Goal: Task Accomplishment & Management: Manage account settings

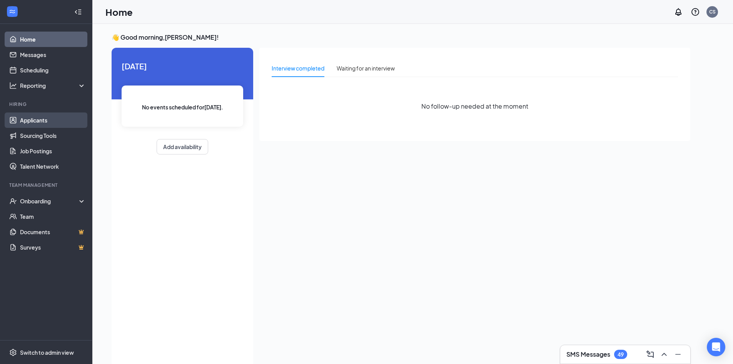
click at [41, 120] on link "Applicants" at bounding box center [53, 119] width 66 height 15
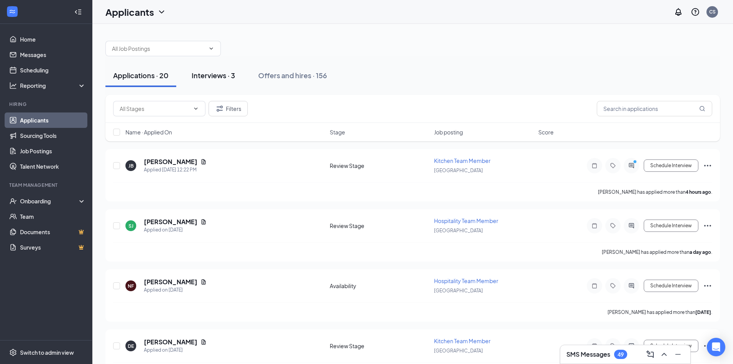
click at [200, 73] on div "Interviews · 3" at bounding box center [213, 75] width 43 height 10
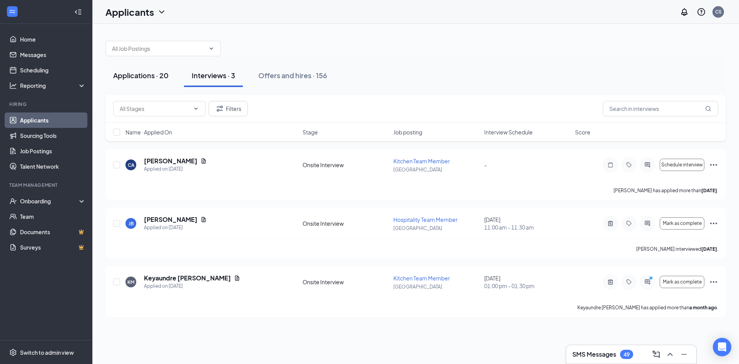
click at [138, 72] on div "Applications · 20" at bounding box center [140, 75] width 55 height 10
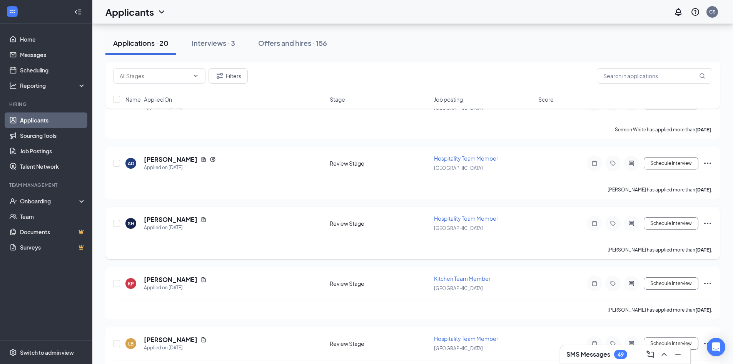
scroll to position [885, 0]
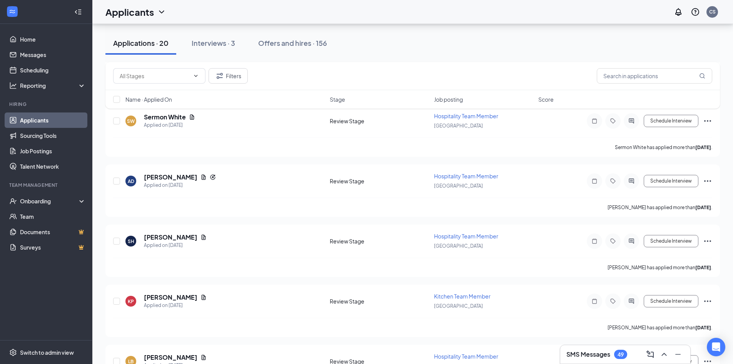
click at [581, 354] on h3 "SMS Messages" at bounding box center [588, 354] width 44 height 8
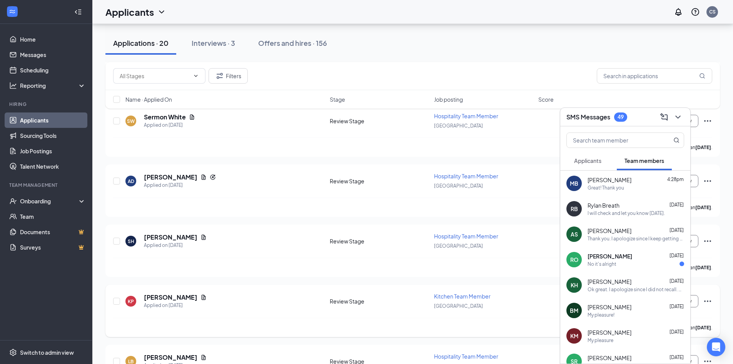
click at [329, 287] on div "KP [PERSON_NAME] Applied on [DATE] Review Stage Kitchen Team Member [GEOGRAPHIC…" at bounding box center [412, 310] width 615 height 52
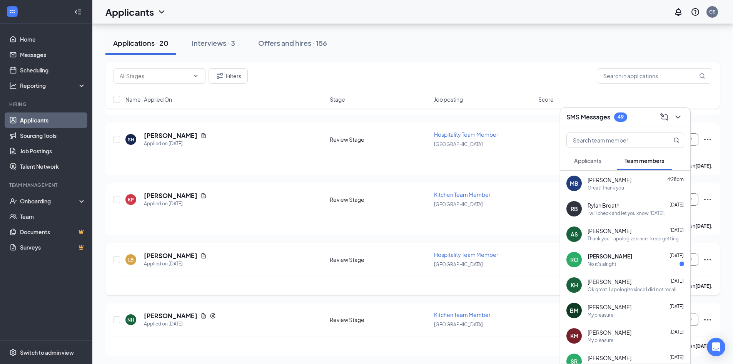
scroll to position [987, 0]
click at [632, 235] on div "Thank you. I apologize since I keep getting them confused." at bounding box center [636, 238] width 97 height 7
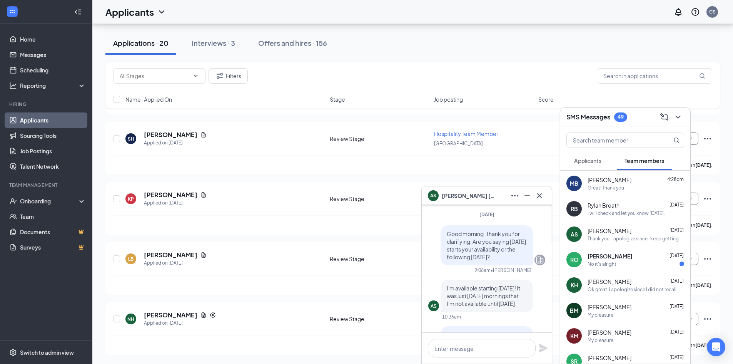
scroll to position [-385, 0]
click at [598, 160] on span "Applicants" at bounding box center [587, 160] width 27 height 7
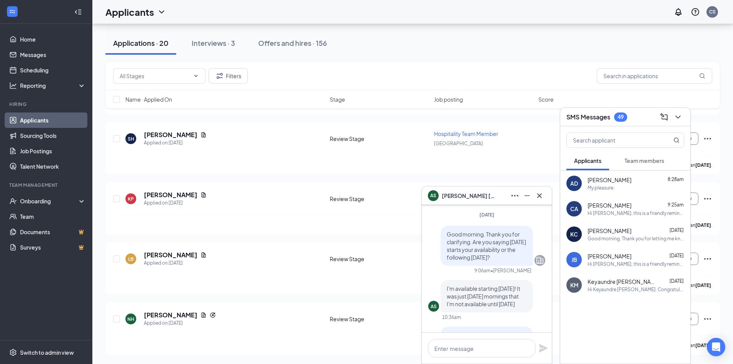
click at [638, 287] on div "Hi Keyaundre [PERSON_NAME]. Congratulations, your onsite interview with [DEMOGR…" at bounding box center [636, 289] width 97 height 7
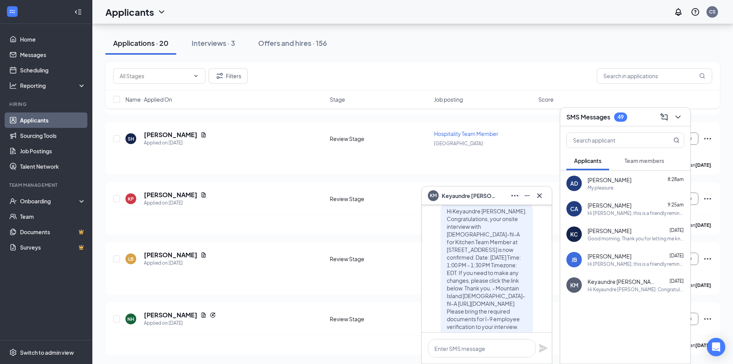
scroll to position [-77, 0]
click at [618, 207] on span "[PERSON_NAME]" at bounding box center [610, 205] width 44 height 8
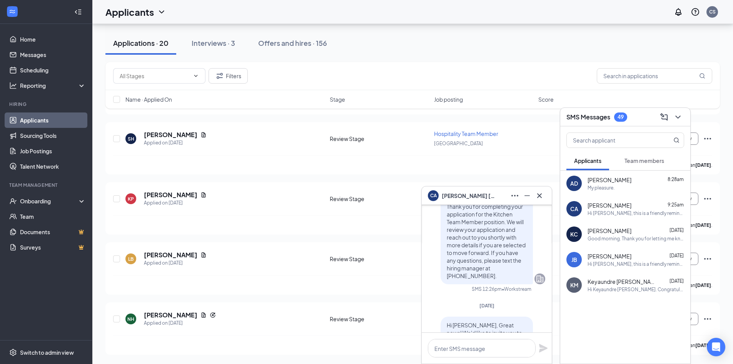
scroll to position [-198, 0]
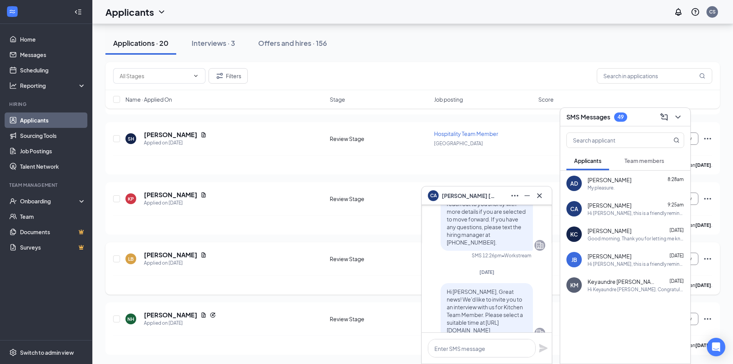
click at [310, 275] on div "[PERSON_NAME] has applied more than [DATE] ." at bounding box center [412, 284] width 599 height 19
click at [216, 39] on div "Interviews · 3" at bounding box center [213, 43] width 43 height 10
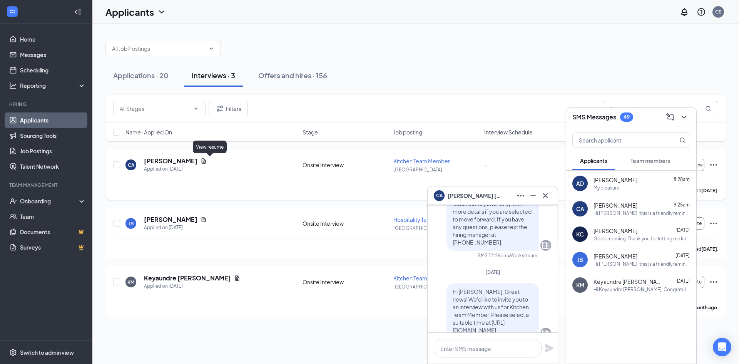
click at [206, 159] on icon "Document" at bounding box center [204, 160] width 4 height 5
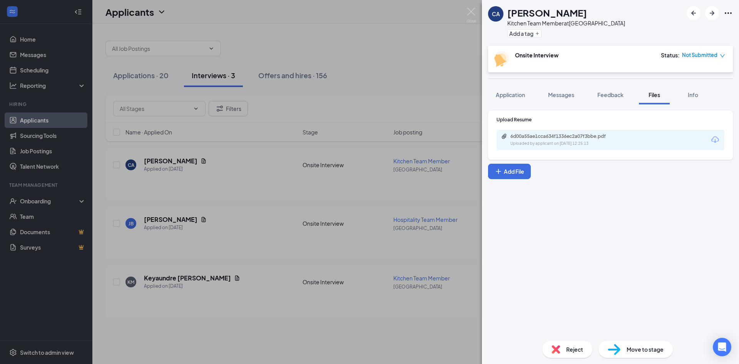
click at [529, 131] on div "6d00a55ae1cca634f1336ec2a07f3bbe.pdf Uploaded by applicant on [DATE] 12:25:13" at bounding box center [610, 140] width 228 height 20
click at [530, 136] on div "6d00a55ae1cca634f1336ec2a07f3bbe.pdf" at bounding box center [564, 136] width 108 height 6
click at [508, 92] on span "Application" at bounding box center [510, 94] width 29 height 7
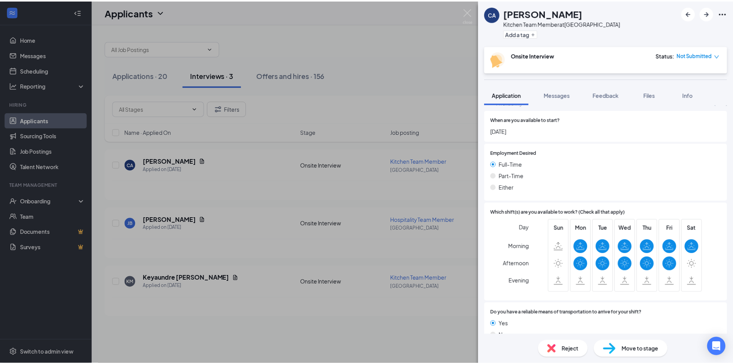
scroll to position [743, 0]
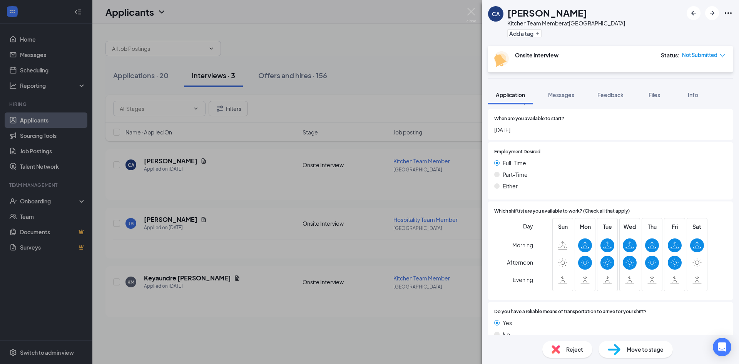
click at [144, 85] on div "CA [PERSON_NAME] Kitchen Team Member at [GEOGRAPHIC_DATA] Add a tag Onsite Inte…" at bounding box center [369, 182] width 739 height 364
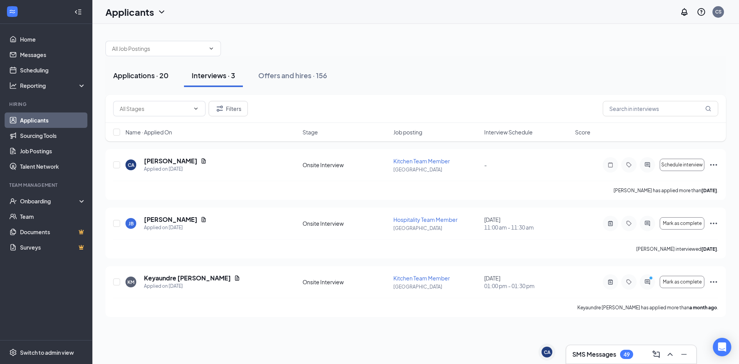
click at [146, 80] on button "Applications · 20" at bounding box center [140, 75] width 71 height 23
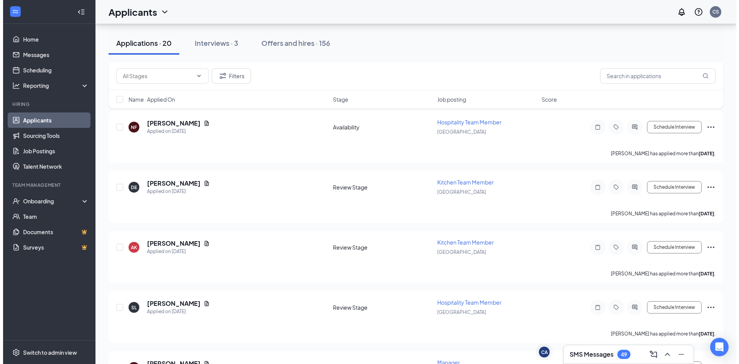
scroll to position [387, 0]
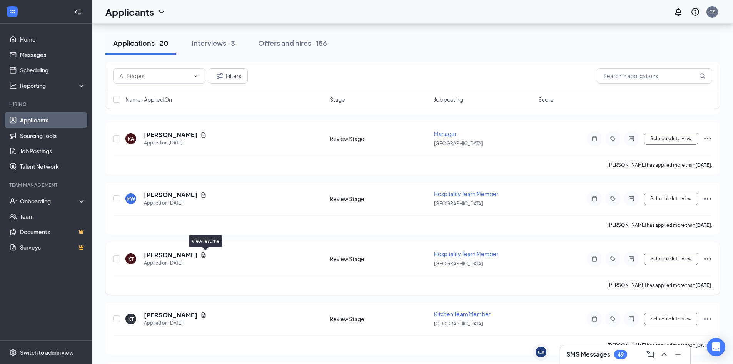
click at [206, 257] on icon "Document" at bounding box center [203, 255] width 6 height 6
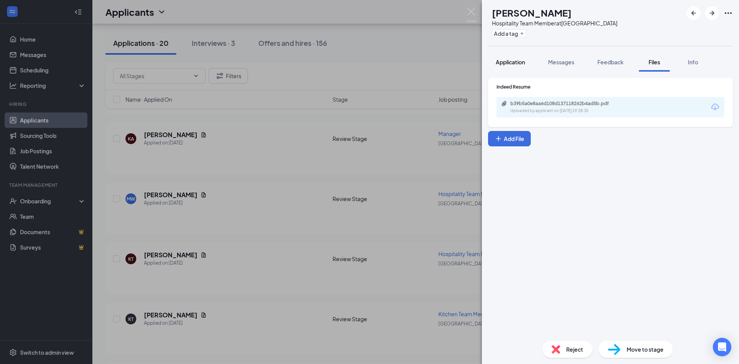
click at [516, 58] on button "Application" at bounding box center [510, 61] width 45 height 19
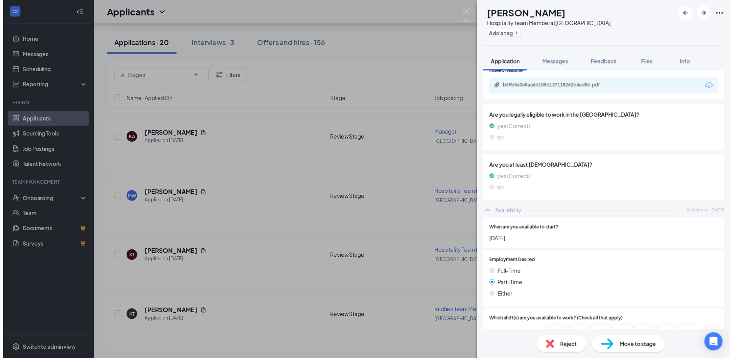
scroll to position [640, 0]
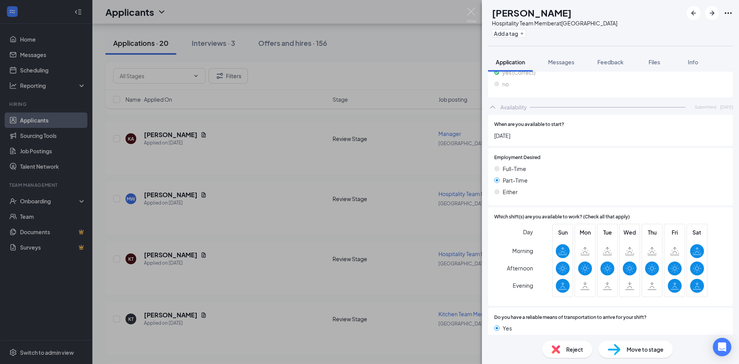
click at [172, 248] on div "KT [PERSON_NAME] Hospitality Team Member at [GEOGRAPHIC_DATA] Add a tag Applica…" at bounding box center [369, 182] width 739 height 364
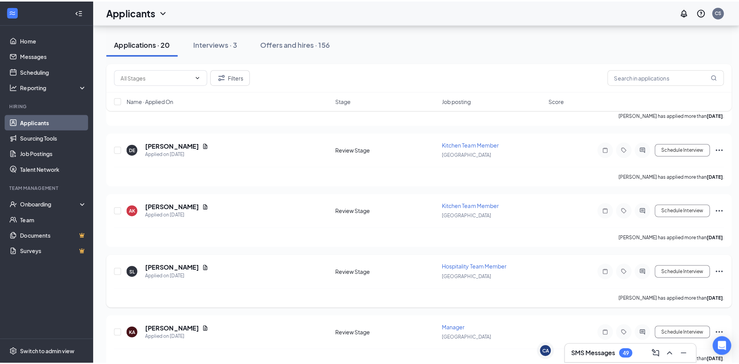
scroll to position [195, 0]
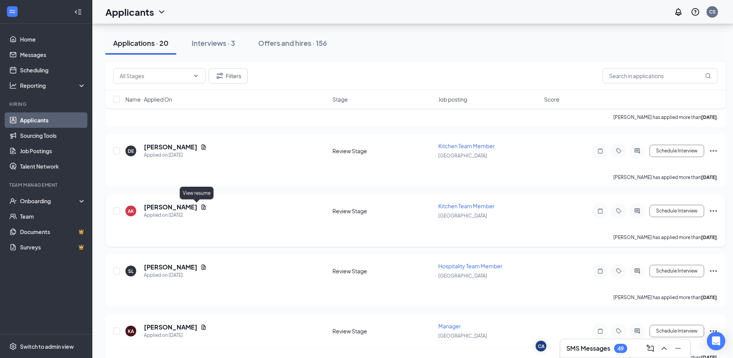
click at [202, 206] on icon "Document" at bounding box center [204, 206] width 4 height 5
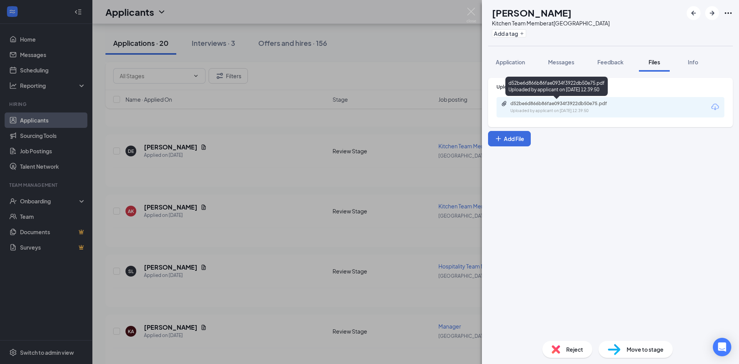
click at [561, 109] on div "Uploaded by applicant on [DATE] 12:39:50" at bounding box center [567, 111] width 115 height 6
click at [505, 77] on div "Upload Resume d52be6d866b86fae0934f3922db50e75.pdf Uploaded by applicant on [DA…" at bounding box center [610, 203] width 257 height 263
click at [511, 69] on button "Application" at bounding box center [510, 61] width 45 height 19
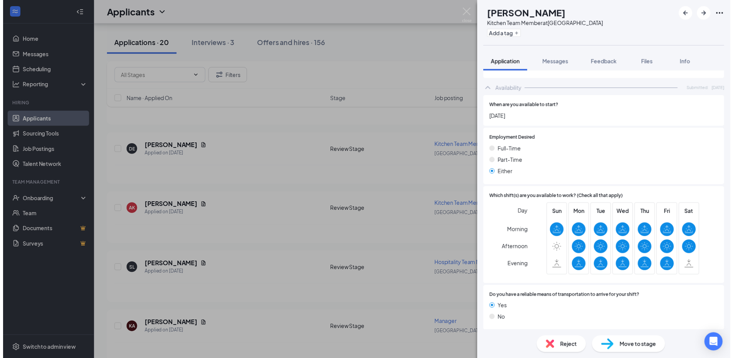
scroll to position [711, 0]
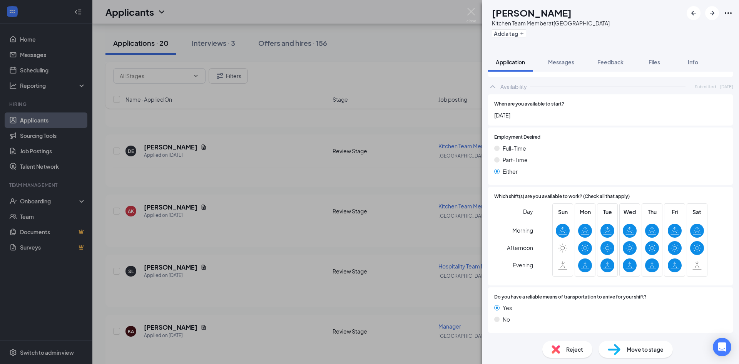
click at [355, 186] on div "AK [PERSON_NAME] Kitchen Team Member at [GEOGRAPHIC_DATA] Add a tag Application…" at bounding box center [369, 182] width 739 height 364
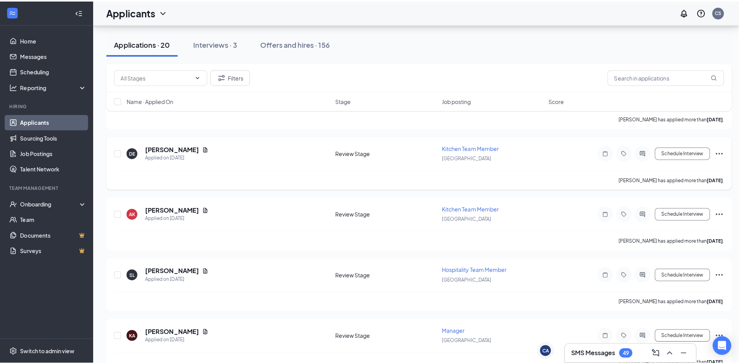
scroll to position [156, 0]
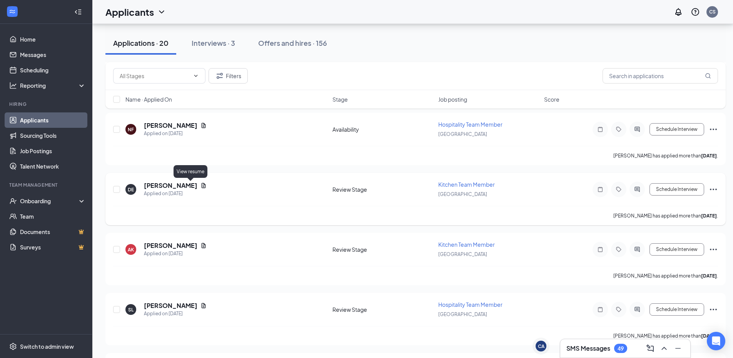
click at [200, 186] on icon "Document" at bounding box center [203, 185] width 6 height 6
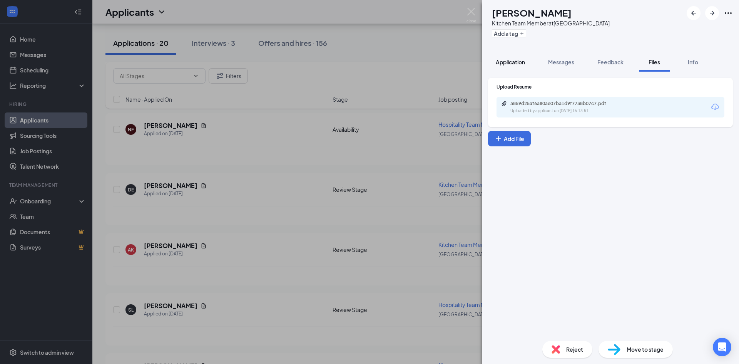
drag, startPoint x: 514, startPoint y: 62, endPoint x: 516, endPoint y: 71, distance: 9.9
click at [514, 62] on span "Application" at bounding box center [510, 61] width 29 height 7
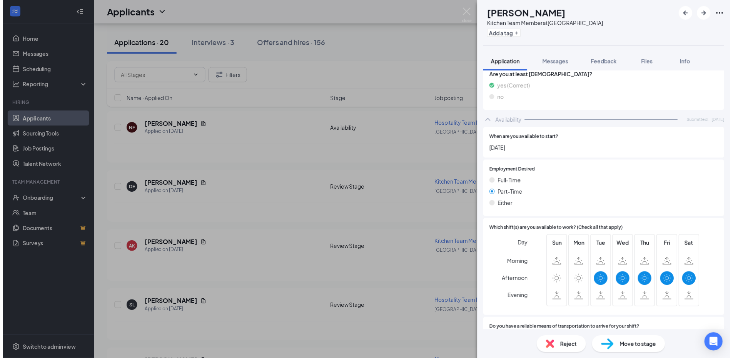
scroll to position [685, 0]
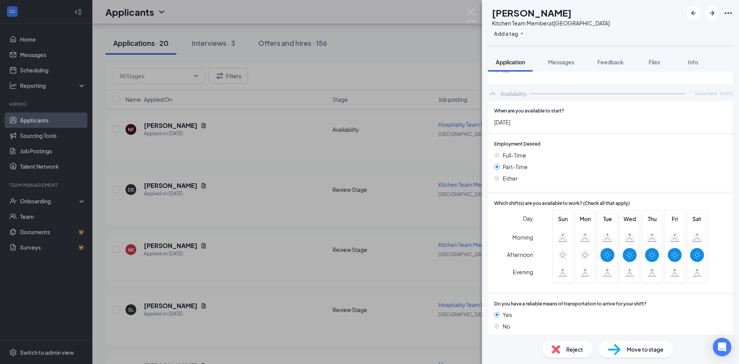
click at [317, 183] on div "DE [PERSON_NAME] Kitchen Team Member at [GEOGRAPHIC_DATA] Add a tag Application…" at bounding box center [369, 182] width 739 height 364
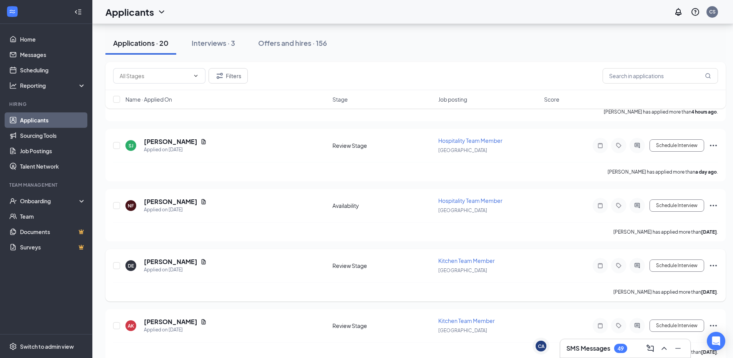
scroll to position [79, 0]
click at [202, 203] on icon "Document" at bounding box center [204, 202] width 4 height 5
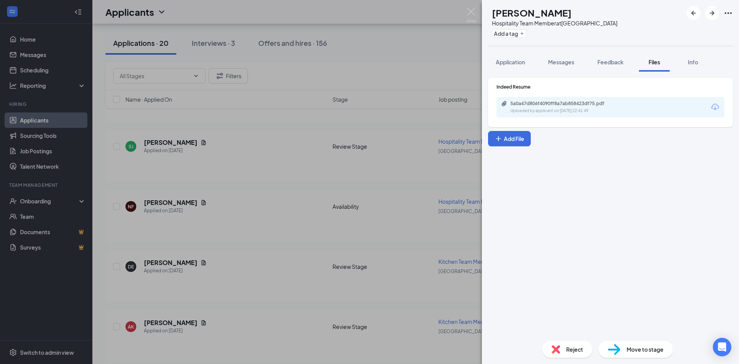
click at [206, 192] on div "NF [PERSON_NAME] Hospitality Team Member at [GEOGRAPHIC_DATA] Add a tag Applica…" at bounding box center [369, 182] width 739 height 364
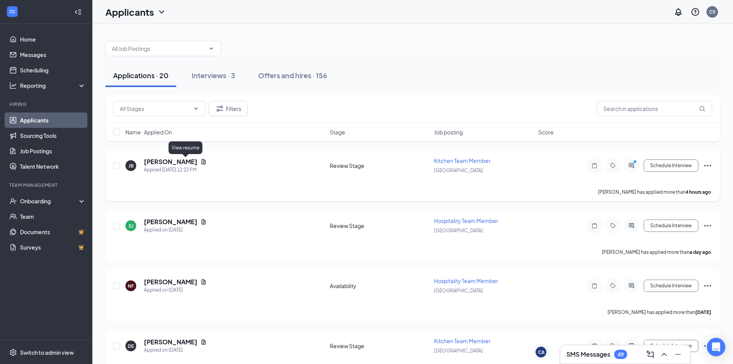
click at [200, 160] on icon "Document" at bounding box center [203, 162] width 6 height 6
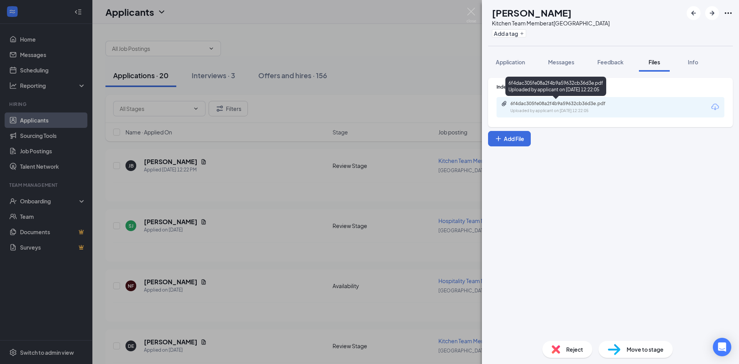
click at [597, 109] on div "Uploaded by applicant on [DATE] 12:22:05" at bounding box center [567, 111] width 115 height 6
click at [511, 72] on div "Indeed Resume 6f4dac305fe08a2f4b9a59632cb36d3e.pdf Uploaded by applicant on [DA…" at bounding box center [610, 203] width 257 height 263
click at [517, 66] on button "Application" at bounding box center [510, 61] width 45 height 19
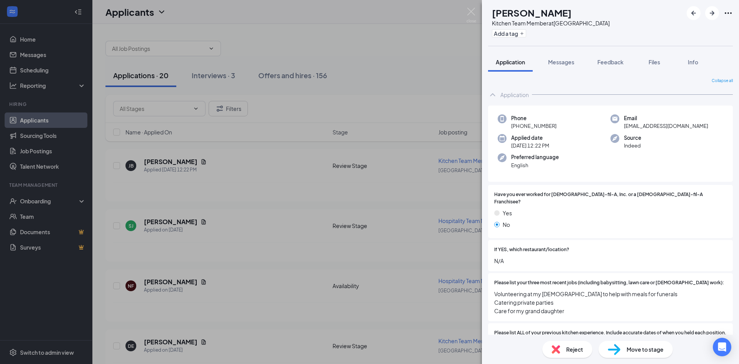
click at [225, 227] on div "[PERSON_NAME] Kitchen Team Member at [GEOGRAPHIC_DATA] Add a tag Application Me…" at bounding box center [369, 182] width 739 height 364
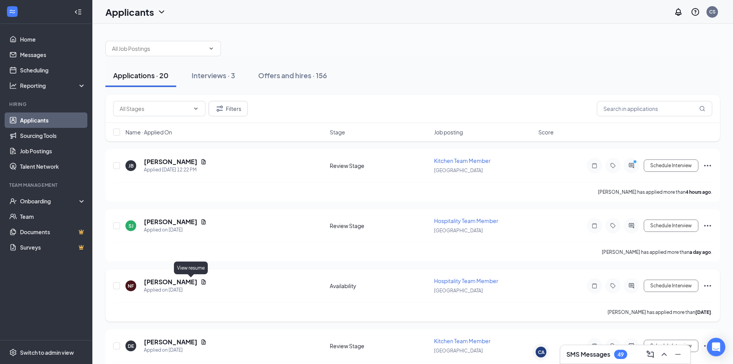
click at [202, 282] on icon "Document" at bounding box center [204, 281] width 4 height 5
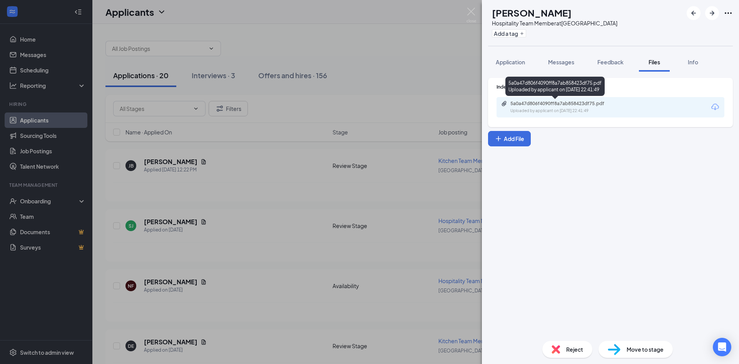
click at [583, 107] on div "5a0a47d806f4090ff8a7ab858423df75.pdf Uploaded by applicant on [DATE] 22:41:49" at bounding box center [563, 106] width 125 height 13
click at [268, 179] on div "NF [PERSON_NAME] Hospitality Team Member at [GEOGRAPHIC_DATA] Add a tag Applica…" at bounding box center [369, 182] width 739 height 364
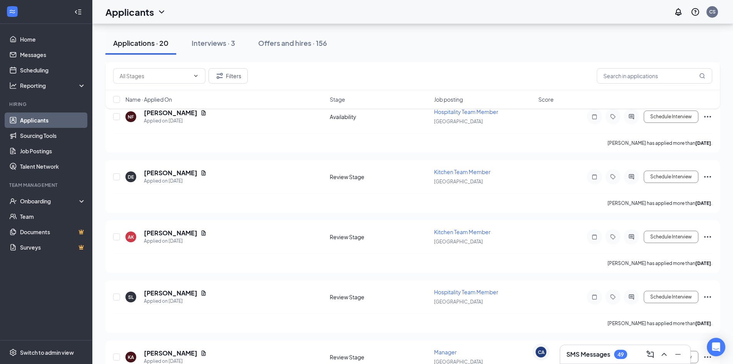
scroll to position [192, 0]
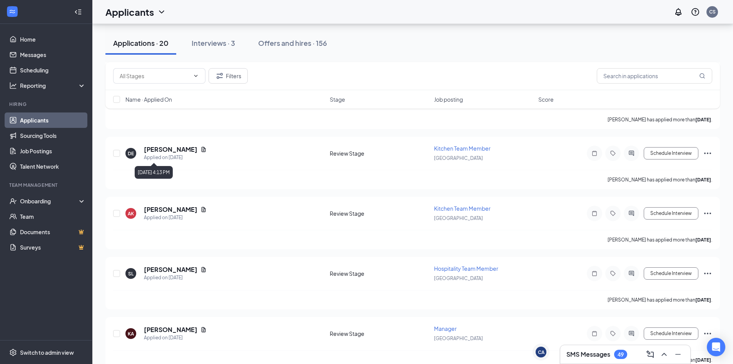
drag, startPoint x: 189, startPoint y: 150, endPoint x: 199, endPoint y: 193, distance: 43.8
click at [253, 189] on div "[PERSON_NAME] has applied more than [DATE] ." at bounding box center [412, 179] width 599 height 19
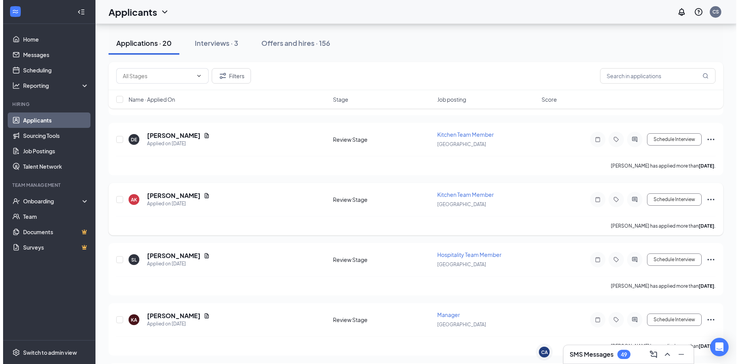
scroll to position [231, 0]
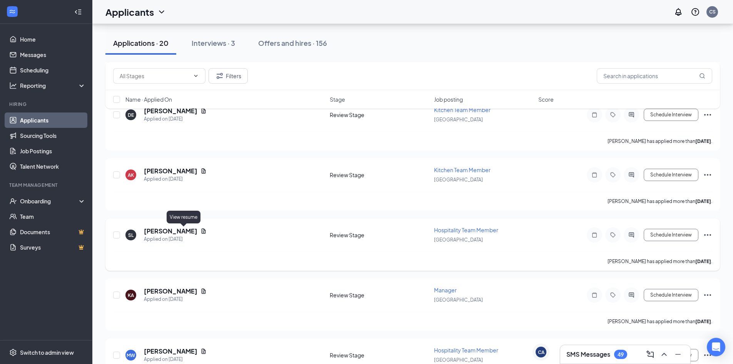
click at [202, 231] on icon "Document" at bounding box center [204, 230] width 4 height 5
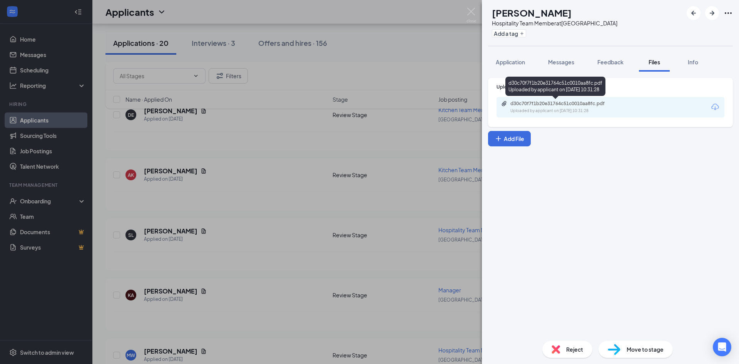
click at [534, 108] on div "Uploaded by applicant on [DATE] 10:31:28" at bounding box center [567, 111] width 115 height 6
click at [523, 65] on span "Application" at bounding box center [510, 61] width 29 height 7
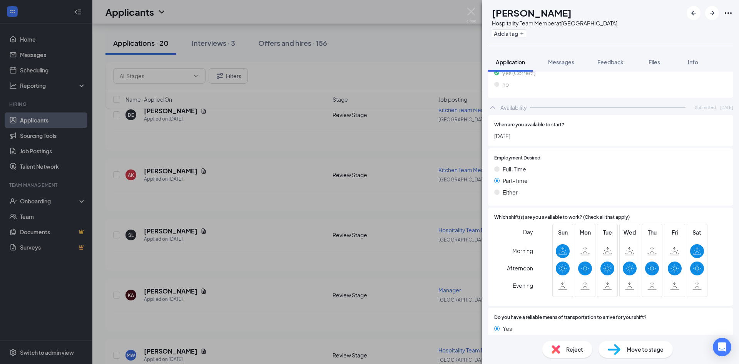
scroll to position [731, 0]
click at [349, 220] on div "SL [PERSON_NAME] Hospitality Team Member at [GEOGRAPHIC_DATA] Add a tag Applica…" at bounding box center [369, 182] width 739 height 364
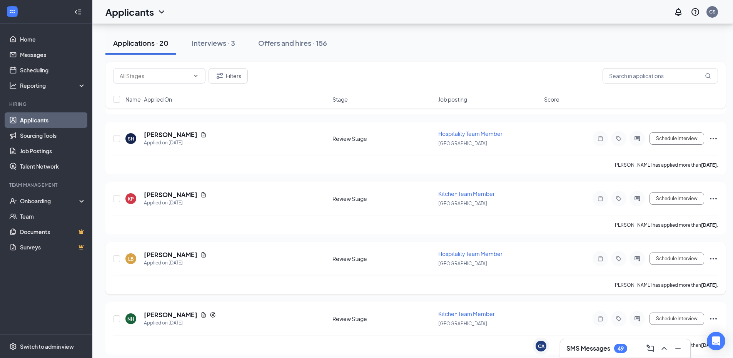
scroll to position [993, 0]
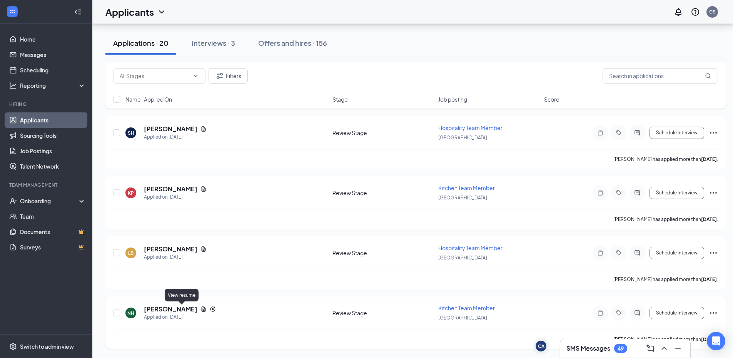
click at [200, 306] on icon "Document" at bounding box center [203, 309] width 6 height 6
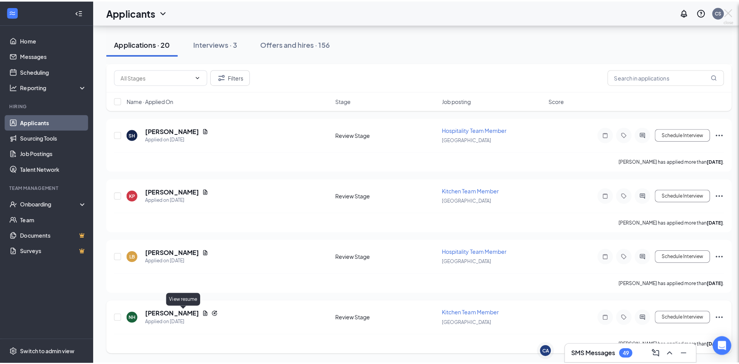
scroll to position [987, 0]
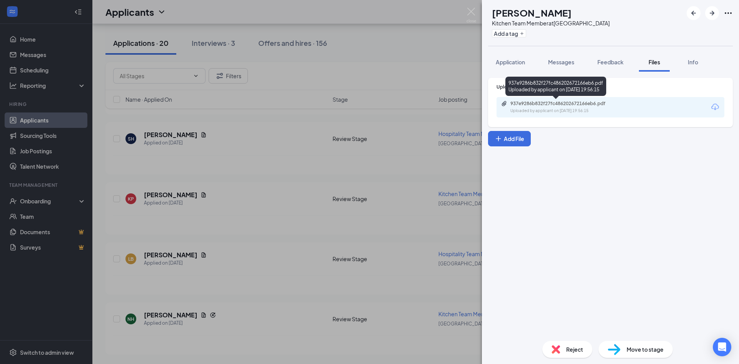
click at [517, 109] on div "Uploaded by applicant on [DATE] 19:56:15" at bounding box center [567, 111] width 115 height 6
click at [282, 175] on div "NH [PERSON_NAME] Kitchen Team Member at [GEOGRAPHIC_DATA] Add a tag Application…" at bounding box center [369, 182] width 739 height 364
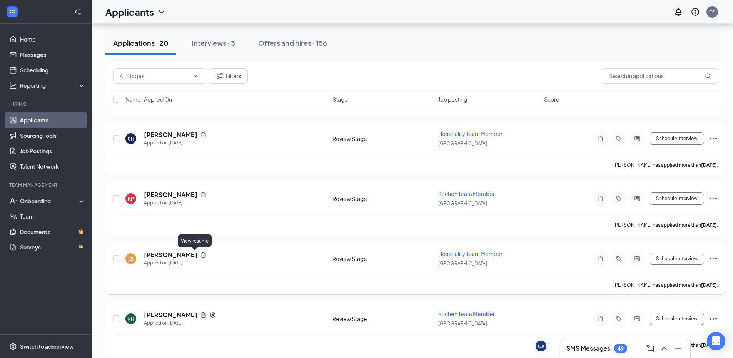
click at [202, 255] on icon "Document" at bounding box center [204, 254] width 4 height 5
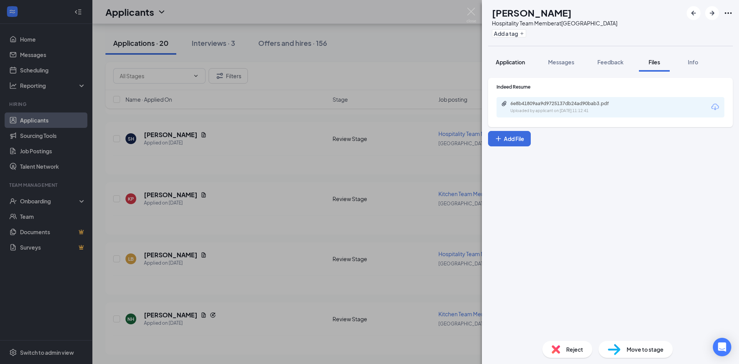
click at [513, 69] on button "Application" at bounding box center [510, 61] width 45 height 19
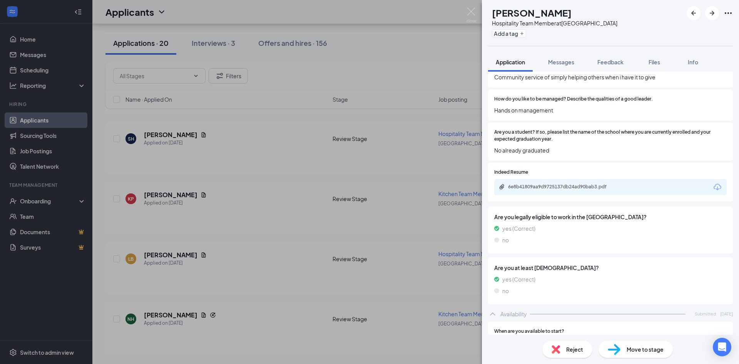
scroll to position [413, 0]
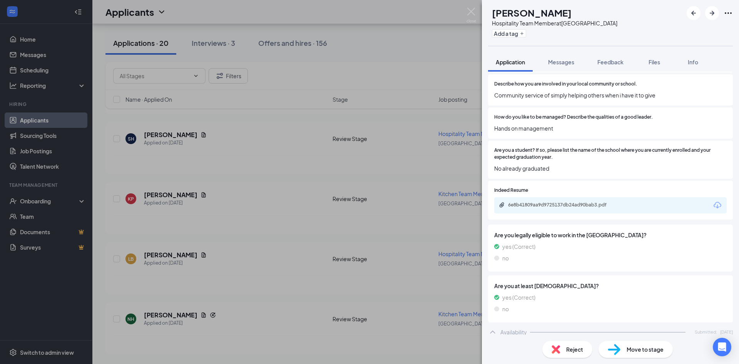
click at [354, 172] on div "LB [PERSON_NAME] Hospitality Team Member at [GEOGRAPHIC_DATA] Add a tag Applica…" at bounding box center [369, 182] width 739 height 364
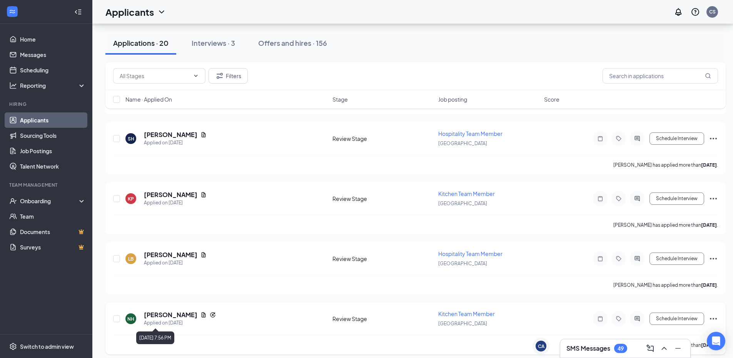
click at [202, 314] on icon "Document" at bounding box center [204, 314] width 4 height 5
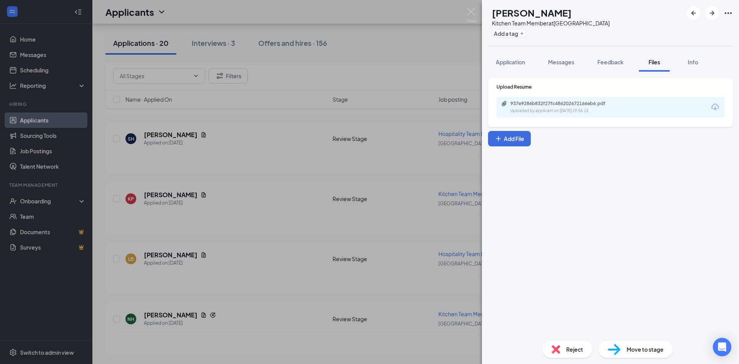
click at [566, 105] on div "937e9286b832f27fc486202672166eb6.pdf" at bounding box center [564, 103] width 108 height 6
click at [219, 232] on div "NH [PERSON_NAME] Kitchen Team Member at [GEOGRAPHIC_DATA] Add a tag Application…" at bounding box center [369, 182] width 739 height 364
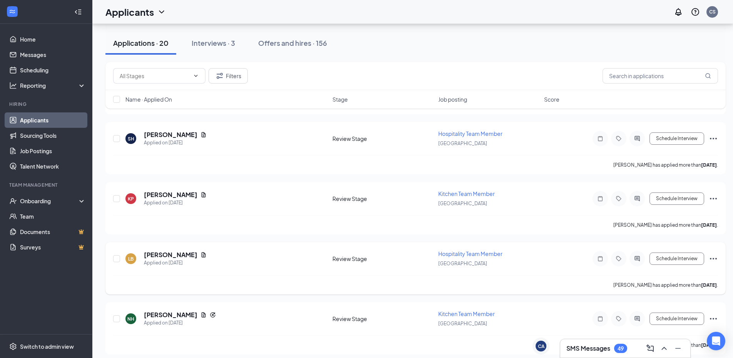
click at [202, 255] on icon "Document" at bounding box center [204, 254] width 4 height 5
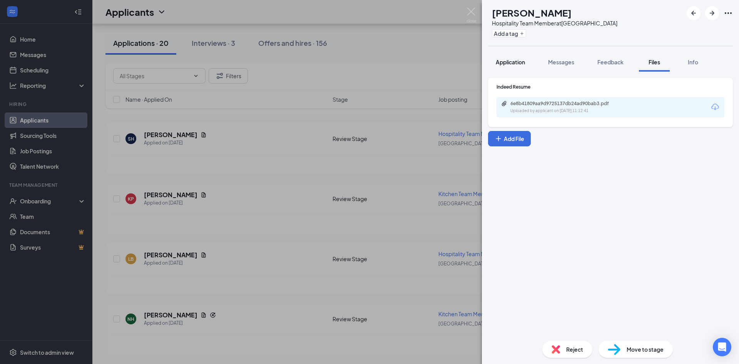
click at [520, 67] on button "Application" at bounding box center [510, 61] width 45 height 19
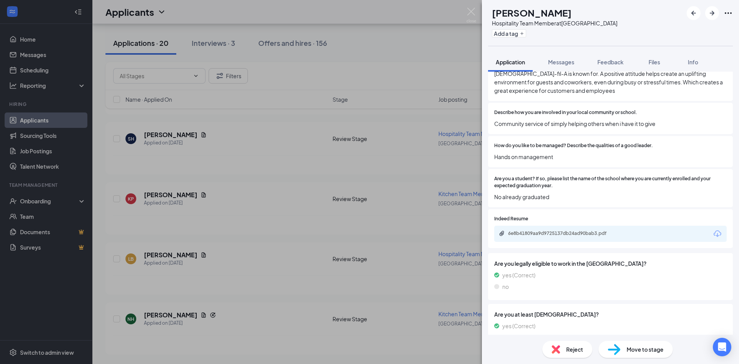
scroll to position [385, 0]
click at [179, 179] on div "LB [PERSON_NAME] Hospitality Team Member at [GEOGRAPHIC_DATA] Add a tag Applica…" at bounding box center [369, 182] width 739 height 364
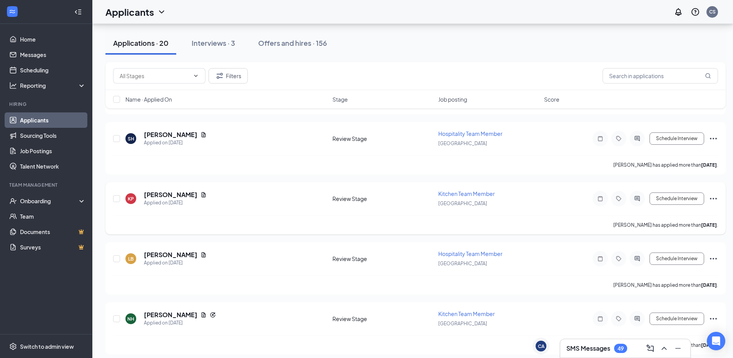
click at [202, 195] on icon "Document" at bounding box center [204, 194] width 4 height 5
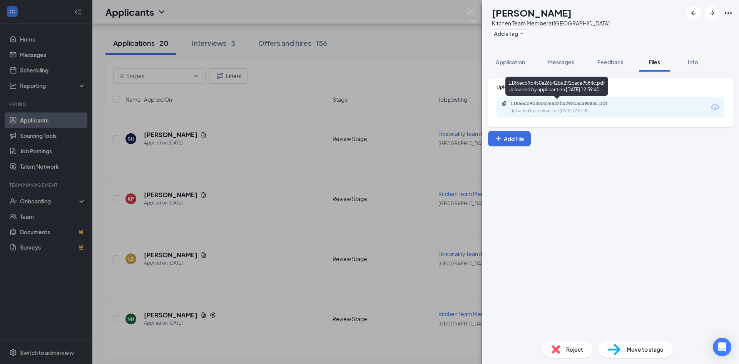
click at [540, 105] on div "1186ecb9b450e26542ba292caca9584c.pdf" at bounding box center [564, 103] width 108 height 6
click at [294, 173] on div "KP [PERSON_NAME] Kitchen Team Member at [GEOGRAPHIC_DATA] Add a tag Application…" at bounding box center [369, 182] width 739 height 364
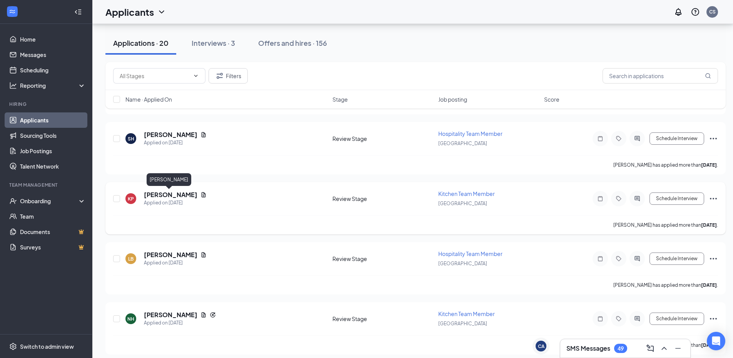
click at [185, 194] on h5 "[PERSON_NAME]" at bounding box center [170, 194] width 53 height 8
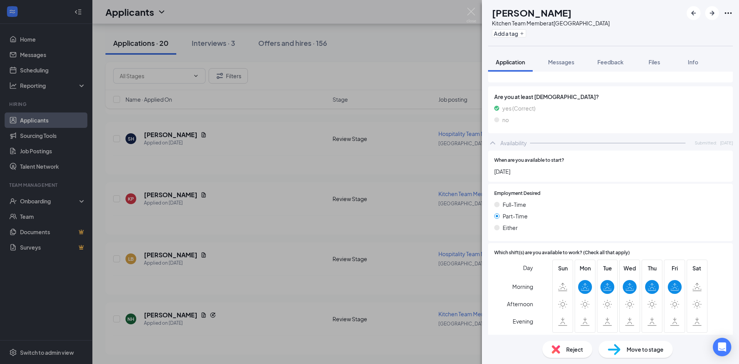
scroll to position [609, 0]
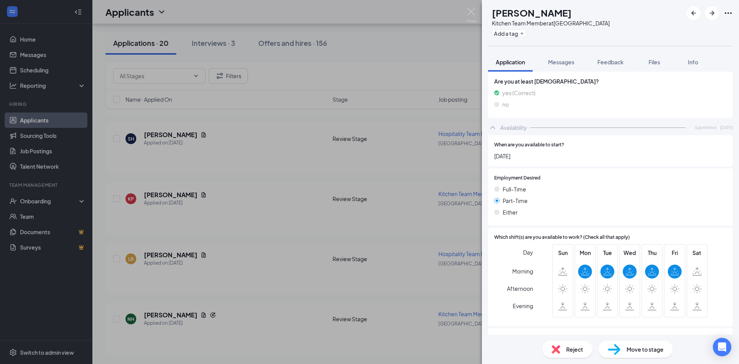
click at [272, 237] on div "KP [PERSON_NAME] Kitchen Team Member at [GEOGRAPHIC_DATA] Add a tag Application…" at bounding box center [369, 182] width 739 height 364
drag, startPoint x: 186, startPoint y: 119, endPoint x: 187, endPoint y: 104, distance: 15.4
click at [186, 119] on div "KP [PERSON_NAME] Kitchen Team Member at [GEOGRAPHIC_DATA] Add a tag Application…" at bounding box center [369, 182] width 739 height 364
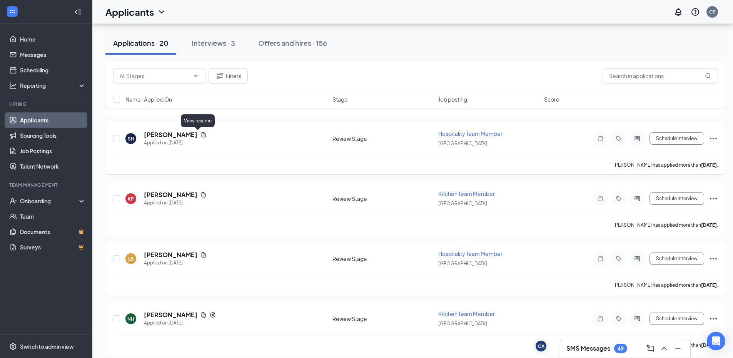
click at [202, 134] on icon "Document" at bounding box center [204, 134] width 4 height 5
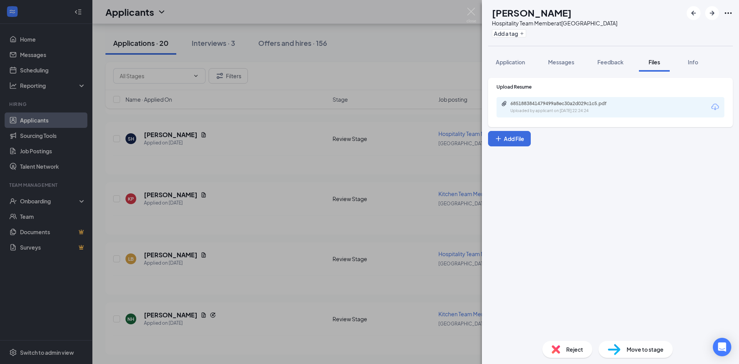
click at [535, 106] on div "6851883841479499a8ec30a2d029c1c5.pdf" at bounding box center [564, 103] width 108 height 6
click at [536, 114] on div "6851883841479499a8ec30a2d029c1c5.pdf Uploaded by applicant on [DATE] 22:24:24" at bounding box center [610, 107] width 228 height 20
click at [538, 105] on div "6851883841479499a8ec30a2d029c1c5.pdf" at bounding box center [564, 103] width 108 height 6
click at [521, 58] on div "Application" at bounding box center [510, 62] width 29 height 8
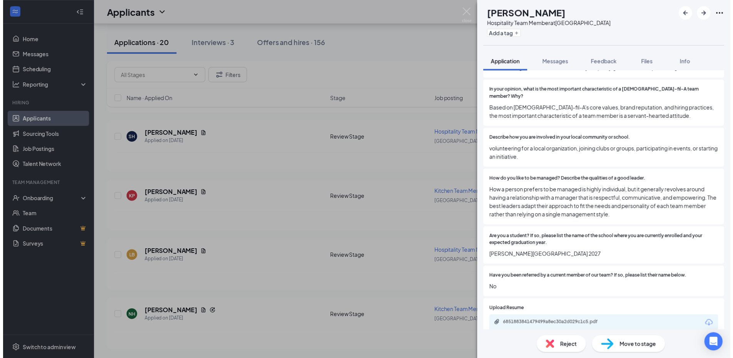
scroll to position [346, 0]
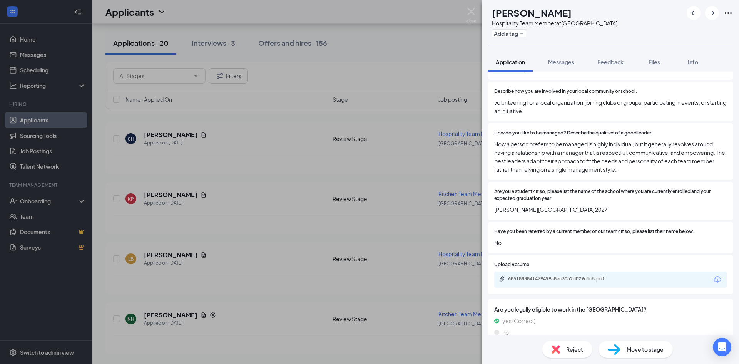
click at [314, 195] on div "SH [PERSON_NAME] Hospitality Team Member at [GEOGRAPHIC_DATA] Add a tag Applica…" at bounding box center [369, 182] width 739 height 364
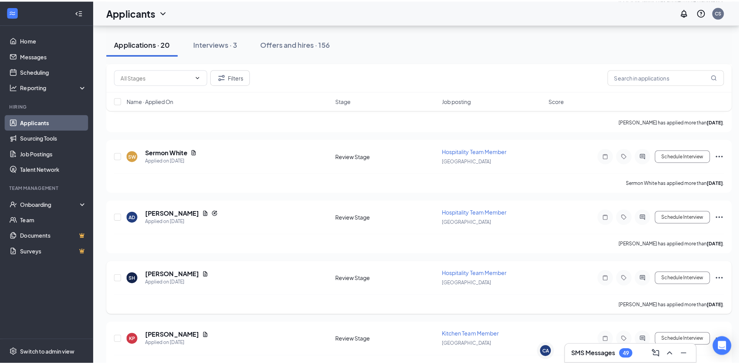
scroll to position [834, 0]
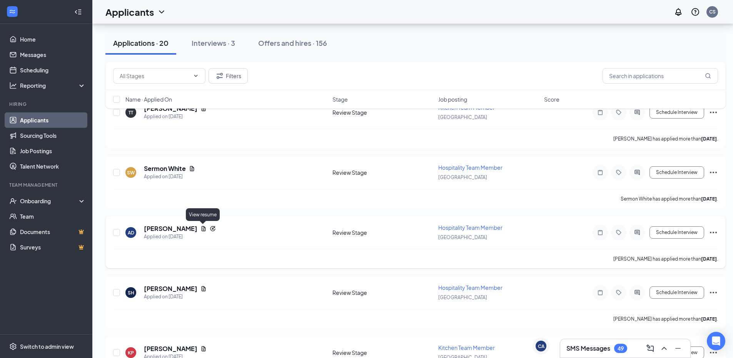
click at [204, 227] on icon "Document" at bounding box center [204, 228] width 4 height 5
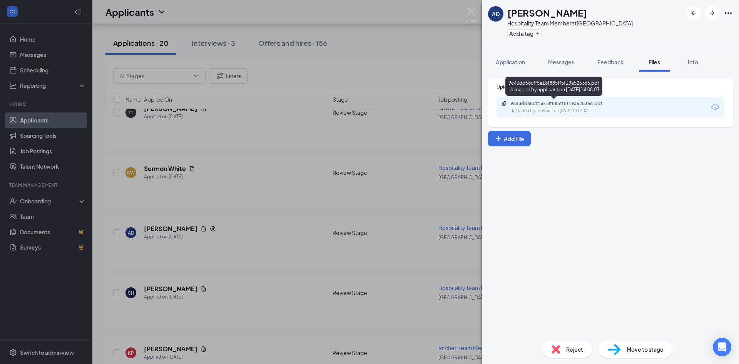
click at [527, 108] on div "Uploaded by applicant on [DATE] 14:08:03" at bounding box center [567, 111] width 115 height 6
click at [264, 231] on div "AD [PERSON_NAME] Hospitality Team Member at [GEOGRAPHIC_DATA] Add a tag Applica…" at bounding box center [369, 182] width 739 height 364
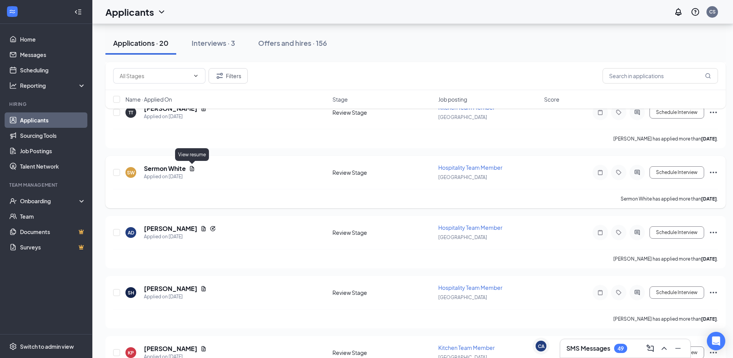
click at [191, 170] on icon "Document" at bounding box center [192, 168] width 6 height 6
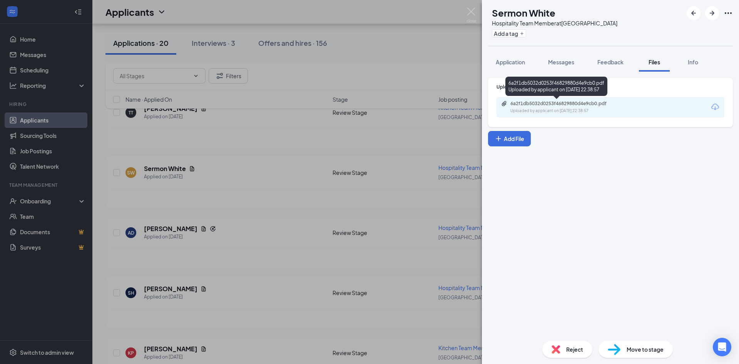
click at [546, 104] on div "6a2f1db5032d0253f46829880d4e9cb0.pdf" at bounding box center [564, 103] width 108 height 6
click at [506, 65] on div "Application" at bounding box center [510, 62] width 29 height 8
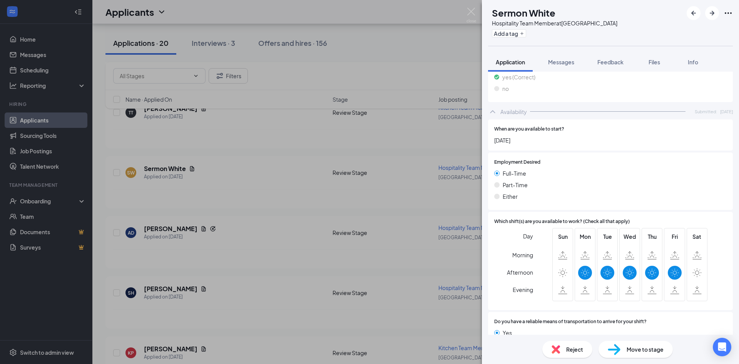
scroll to position [631, 0]
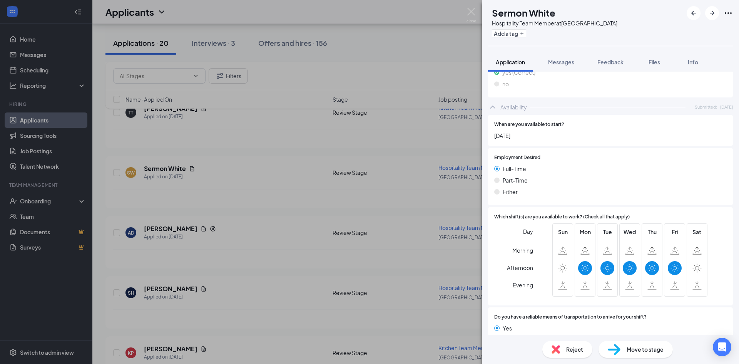
click at [568, 355] on div "Reject" at bounding box center [567, 349] width 50 height 17
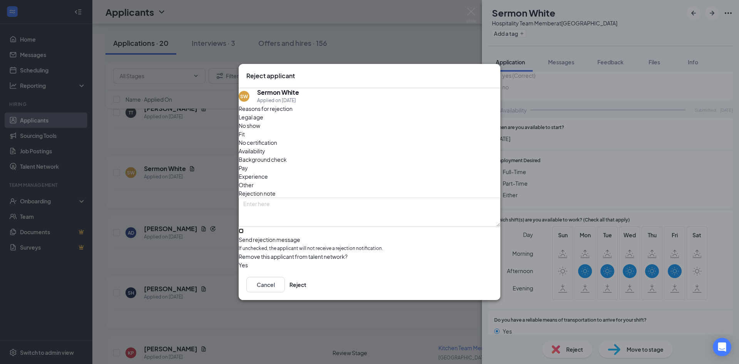
click at [244, 228] on input "Send rejection message If unchecked, the applicant will not receive a rejection…" at bounding box center [241, 230] width 5 height 5
checkbox input "true"
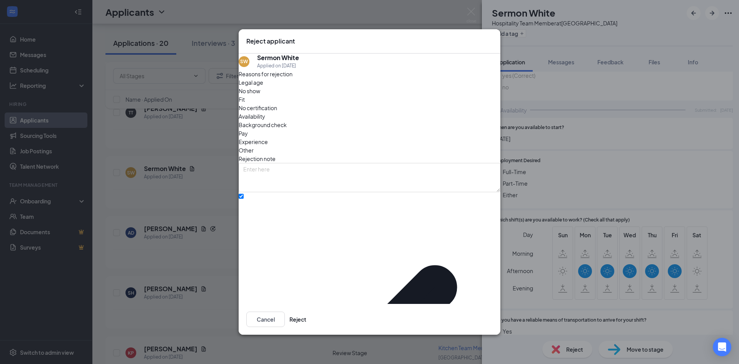
click at [379, 146] on div "Other" at bounding box center [370, 150] width 262 height 8
click at [376, 168] on textarea at bounding box center [370, 177] width 262 height 29
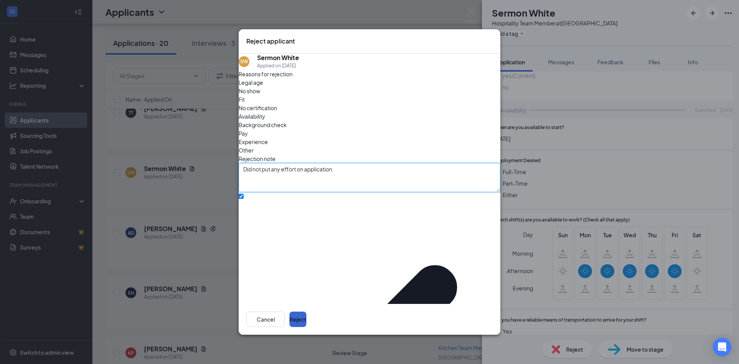
type textarea "Did not put any effort on application."
click at [306, 311] on button "Reject" at bounding box center [297, 318] width 17 height 15
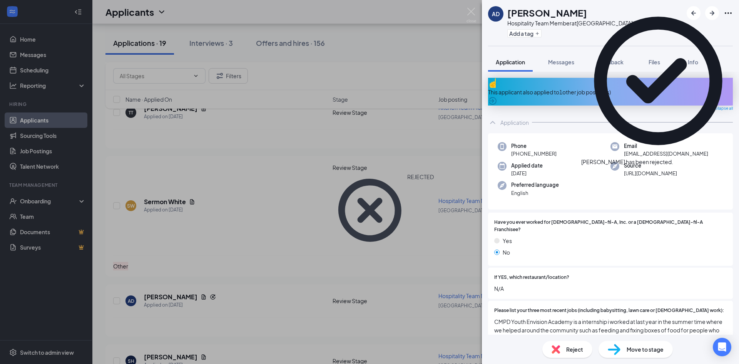
click at [206, 200] on div "AD [PERSON_NAME] Hospitality Team Member at [GEOGRAPHIC_DATA] Add a tag Applica…" at bounding box center [369, 182] width 739 height 364
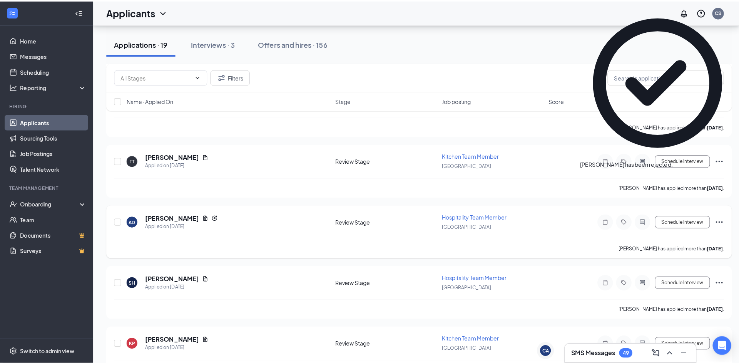
scroll to position [757, 0]
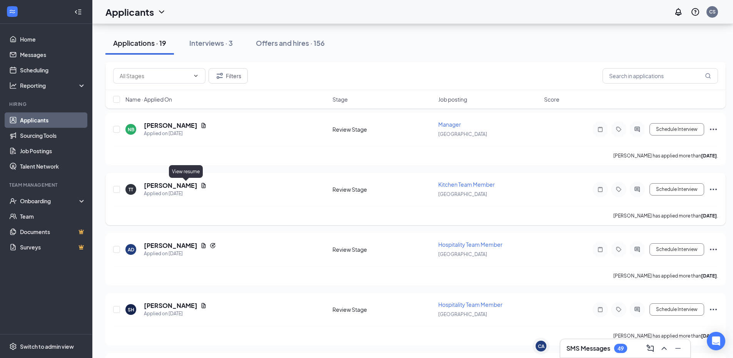
click at [202, 185] on icon "Document" at bounding box center [204, 185] width 4 height 5
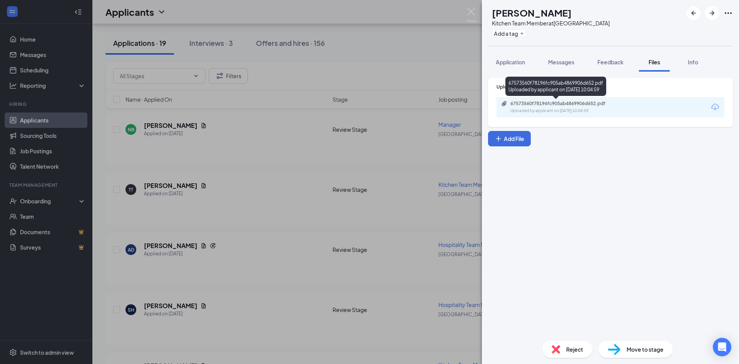
click at [550, 110] on div "Uploaded by applicant on [DATE] 10:04:59" at bounding box center [567, 111] width 115 height 6
click at [509, 60] on span "Application" at bounding box center [510, 61] width 29 height 7
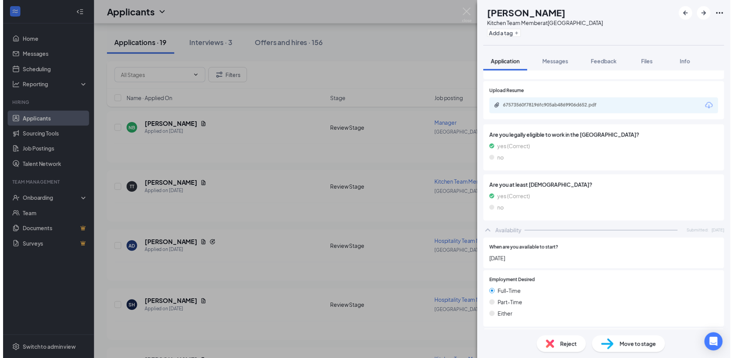
scroll to position [577, 0]
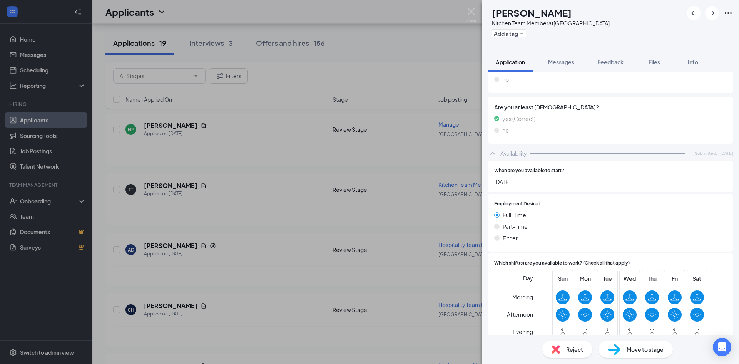
click at [295, 146] on div "TT [PERSON_NAME] Kitchen Team Member at [GEOGRAPHIC_DATA] Add a tag Application…" at bounding box center [369, 182] width 739 height 364
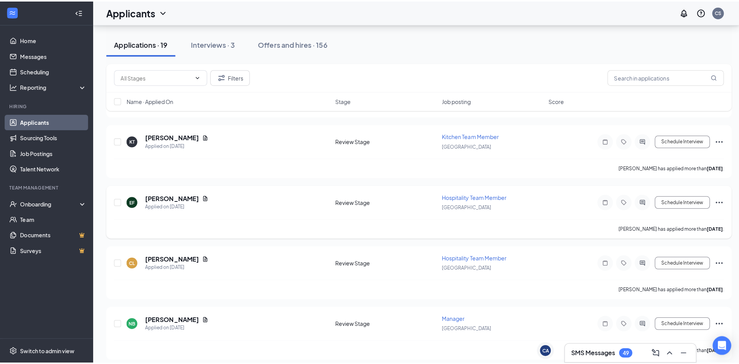
scroll to position [564, 0]
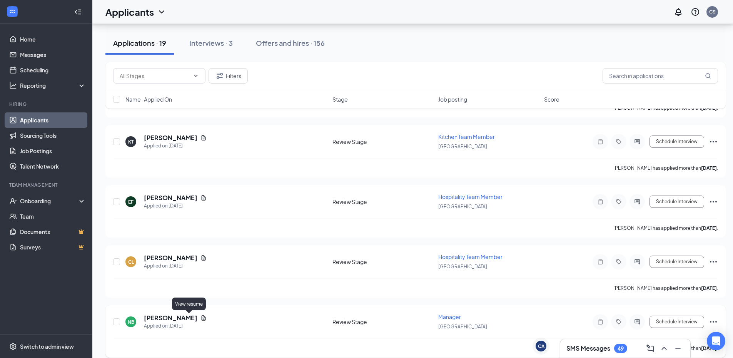
click at [202, 319] on icon "Document" at bounding box center [204, 317] width 4 height 5
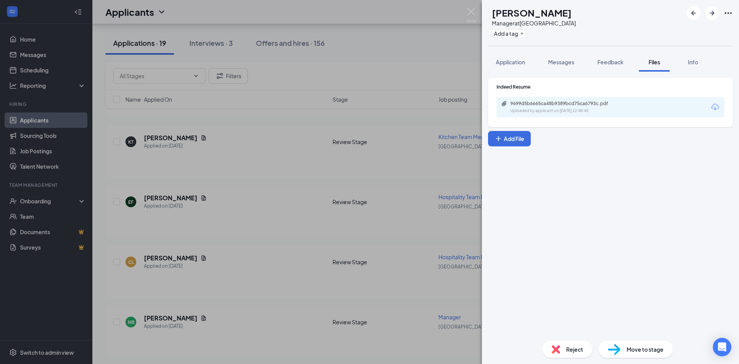
click at [531, 100] on div "9699d5b6665ca48b9389bcd75ca6793c.pdf Uploaded by applicant on [DATE] 12:40:45" at bounding box center [610, 107] width 228 height 20
click at [532, 102] on div "9699d5b6665ca48b9389bcd75ca6793c.pdf" at bounding box center [564, 103] width 108 height 6
click at [522, 65] on div "Application" at bounding box center [510, 62] width 29 height 8
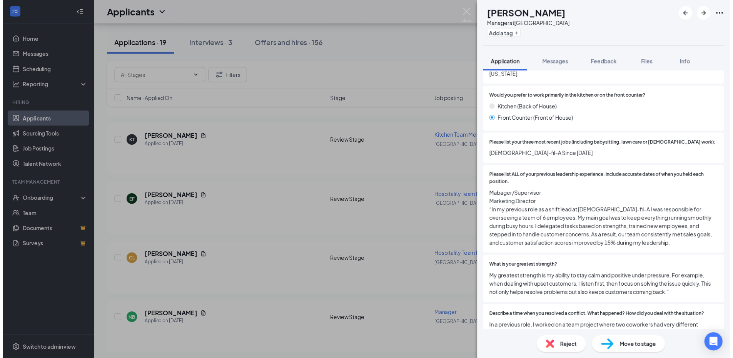
scroll to position [154, 0]
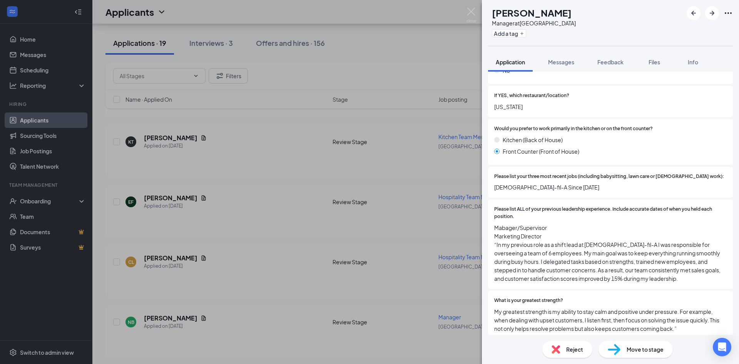
click at [222, 164] on div "NB [PERSON_NAME] Manager at [GEOGRAPHIC_DATA] Add a tag Application Messages Fe…" at bounding box center [369, 182] width 739 height 364
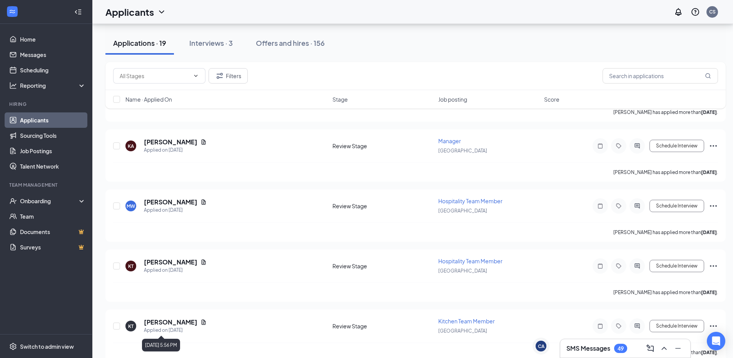
scroll to position [372, 0]
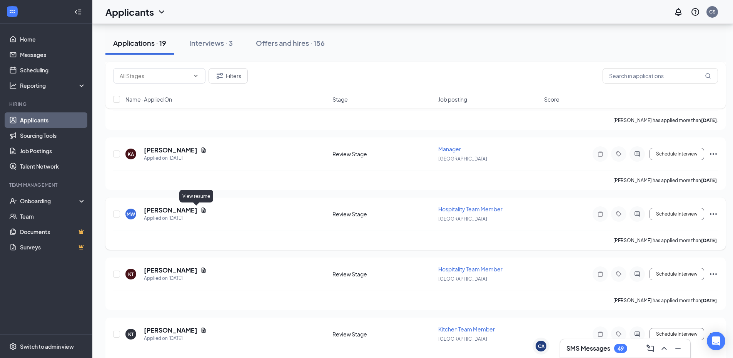
click at [200, 209] on icon "Document" at bounding box center [203, 210] width 6 height 6
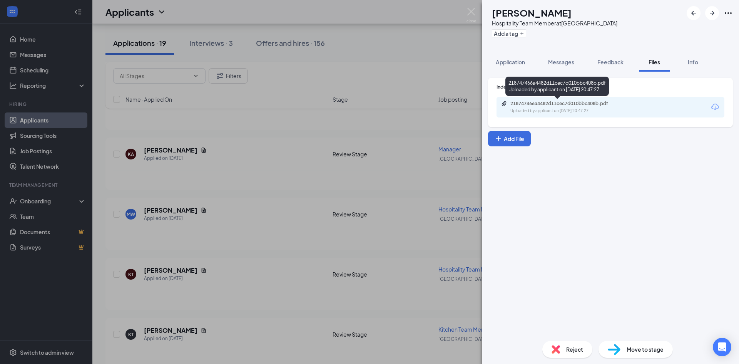
click at [533, 104] on div "218747466a4482d11cec7d010bbc408b.pdf" at bounding box center [564, 103] width 108 height 6
click at [334, 174] on div "MW [PERSON_NAME] Hospitality Team Member at [GEOGRAPHIC_DATA] Add a tag Applica…" at bounding box center [369, 182] width 739 height 364
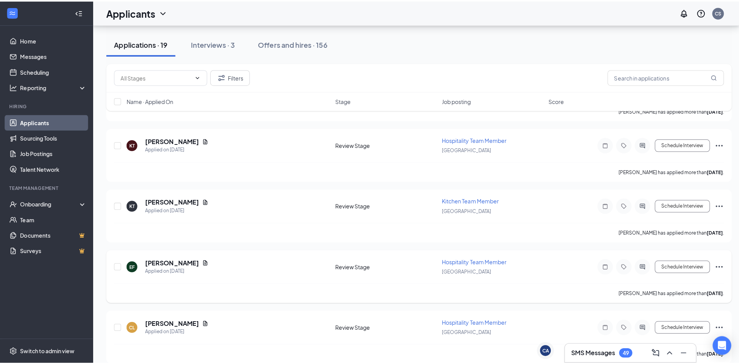
scroll to position [526, 0]
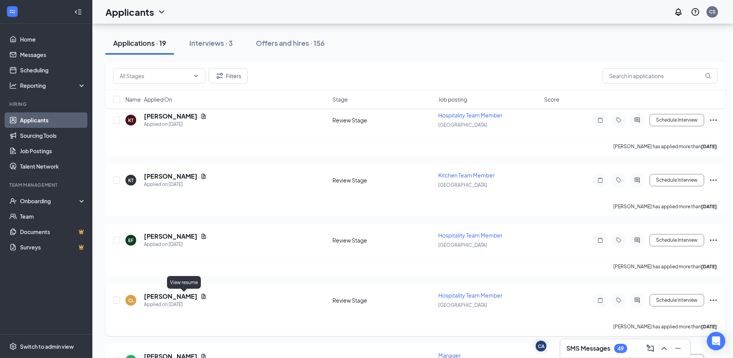
click at [200, 296] on icon "Document" at bounding box center [203, 296] width 6 height 6
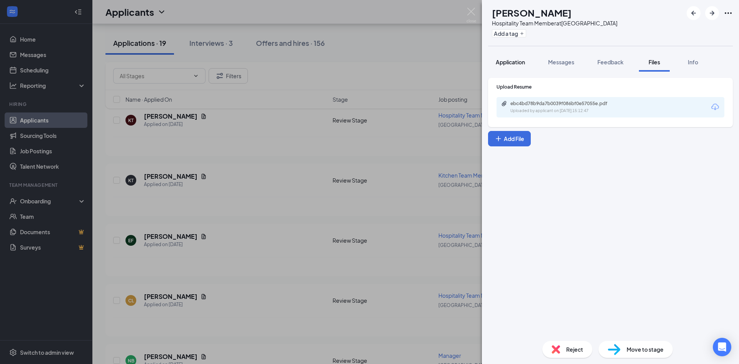
click at [503, 59] on span "Application" at bounding box center [510, 61] width 29 height 7
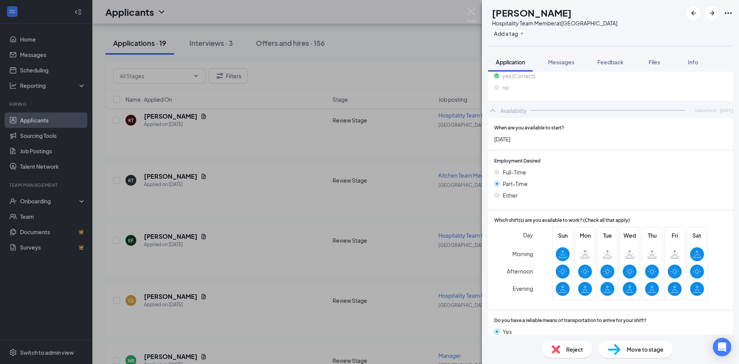
scroll to position [606, 0]
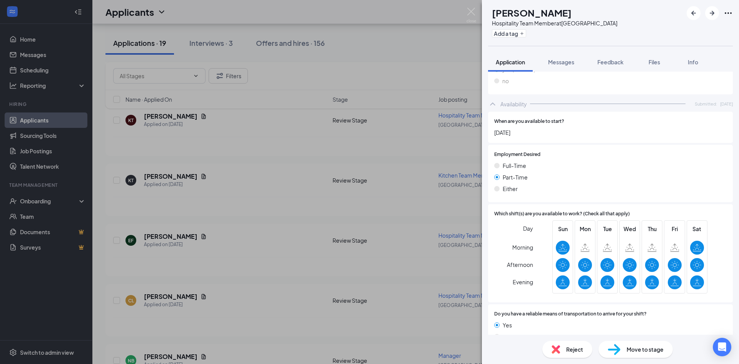
click at [215, 192] on div "CL [PERSON_NAME] Hospitality Team Member at [GEOGRAPHIC_DATA] Add a tag Applica…" at bounding box center [369, 182] width 739 height 364
click at [184, 237] on div "CL [PERSON_NAME] Hospitality Team Member at [GEOGRAPHIC_DATA] Add a tag Applica…" at bounding box center [369, 182] width 739 height 364
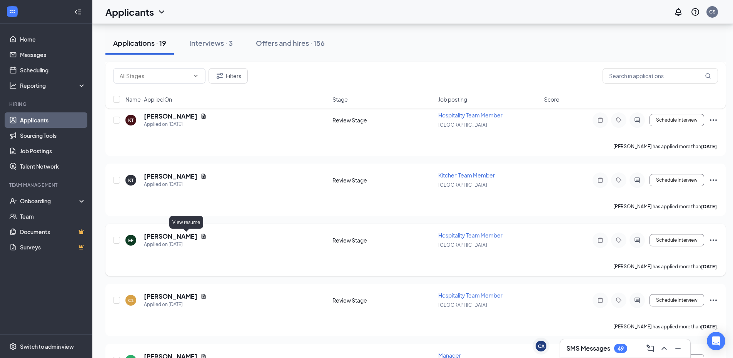
click at [200, 236] on icon "Document" at bounding box center [203, 236] width 6 height 6
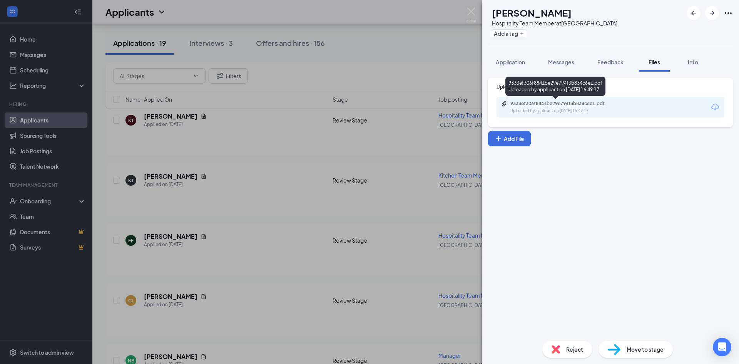
click at [533, 108] on div "Uploaded by applicant on [DATE] 16:49:17" at bounding box center [567, 111] width 115 height 6
click at [520, 56] on button "Application" at bounding box center [510, 61] width 45 height 19
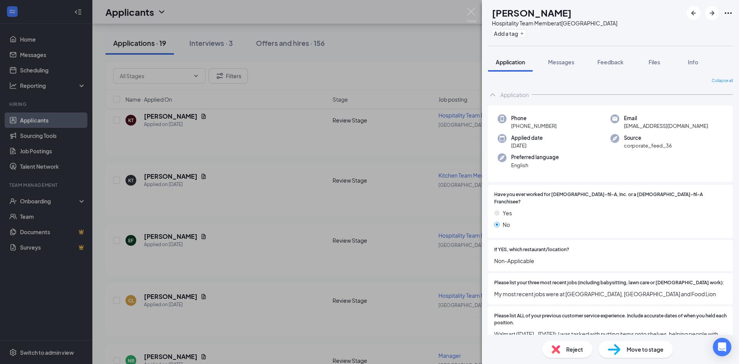
click at [199, 185] on div "EF [PERSON_NAME] Hospitality Team Member at [GEOGRAPHIC_DATA] Add a tag Applica…" at bounding box center [369, 182] width 739 height 364
click at [177, 229] on div "EF [PERSON_NAME] Hospitality Team Member at [GEOGRAPHIC_DATA] Add a tag Applica…" at bounding box center [369, 182] width 739 height 364
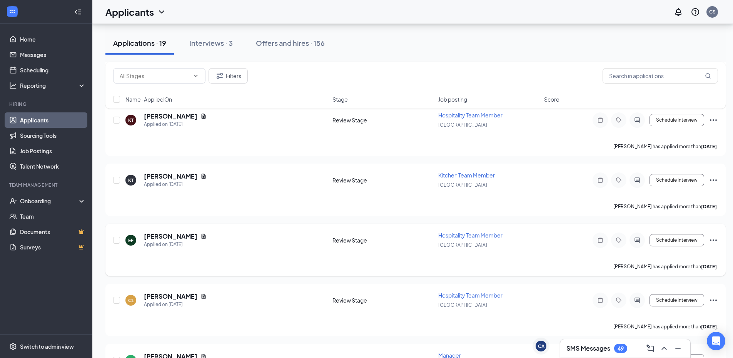
click at [182, 238] on div "[PERSON_NAME]" at bounding box center [175, 236] width 63 height 8
click at [200, 237] on icon "Document" at bounding box center [203, 236] width 6 height 6
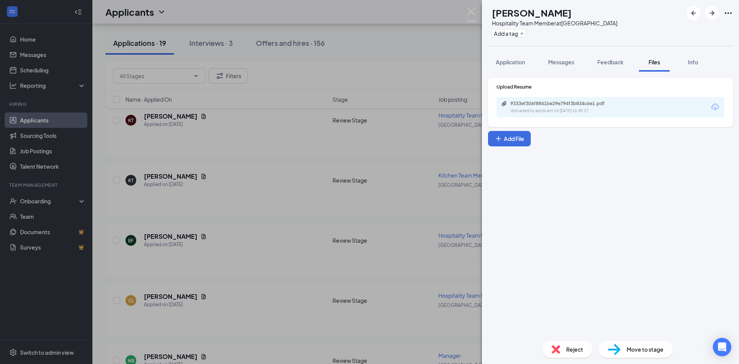
click at [528, 114] on div "9333ef306f8841be29e794f3b834c6e1.pdf Uploaded by applicant on [DATE] 16:49:17" at bounding box center [610, 107] width 228 height 20
click at [536, 109] on div "Uploaded by applicant on [DATE] 16:49:17" at bounding box center [567, 111] width 115 height 6
click at [296, 207] on div "EF [PERSON_NAME] Hospitality Team Member at [GEOGRAPHIC_DATA] Add a tag Applica…" at bounding box center [369, 182] width 739 height 364
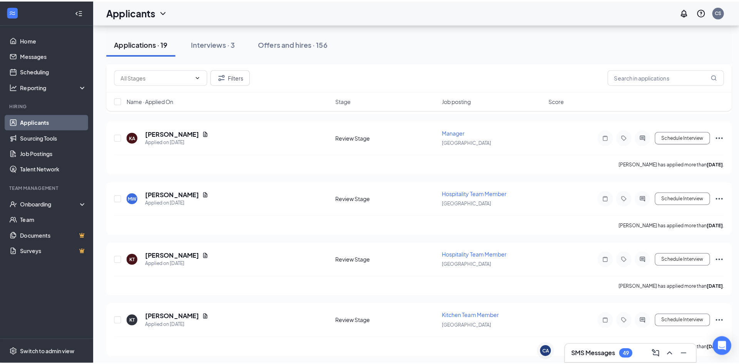
scroll to position [372, 0]
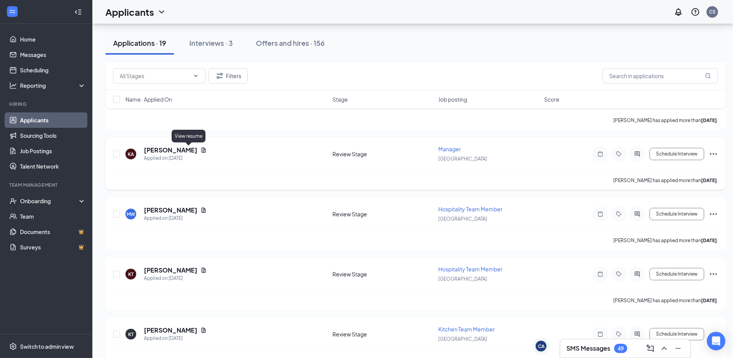
click at [200, 150] on icon "Document" at bounding box center [203, 150] width 6 height 6
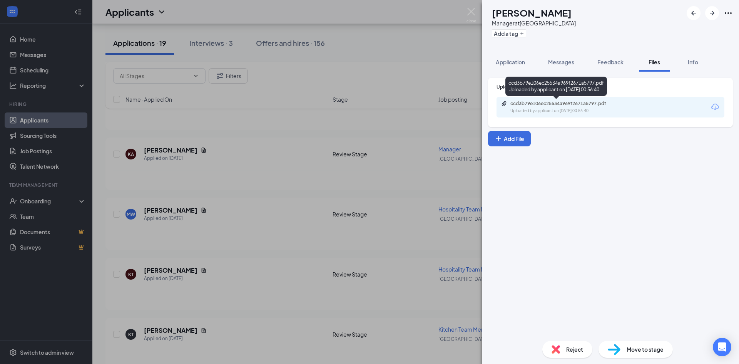
click at [548, 109] on div "Uploaded by applicant on [DATE] 00:56:40" at bounding box center [567, 111] width 115 height 6
click at [509, 70] on button "Application" at bounding box center [510, 61] width 45 height 19
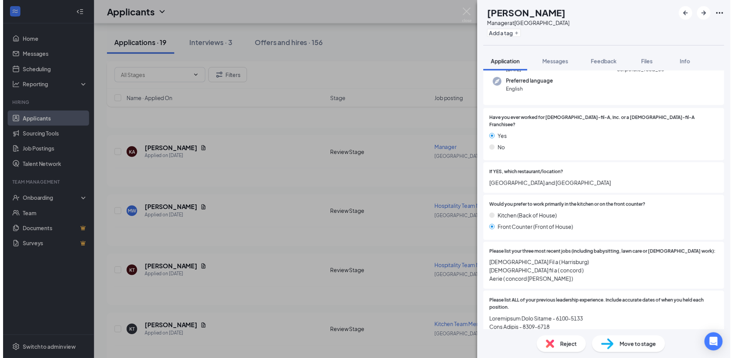
scroll to position [105, 0]
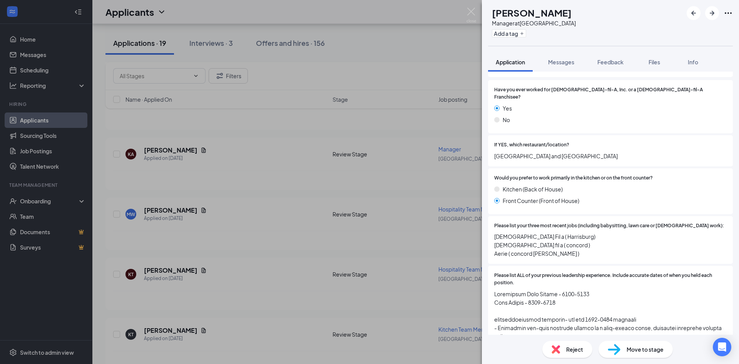
click at [315, 195] on div "KA [PERSON_NAME] Manager at [GEOGRAPHIC_DATA] Add a tag Application Messages Fe…" at bounding box center [369, 182] width 739 height 364
click at [182, 149] on div "KA [PERSON_NAME] Manager at [GEOGRAPHIC_DATA] Add a tag Application Messages Fe…" at bounding box center [369, 182] width 739 height 364
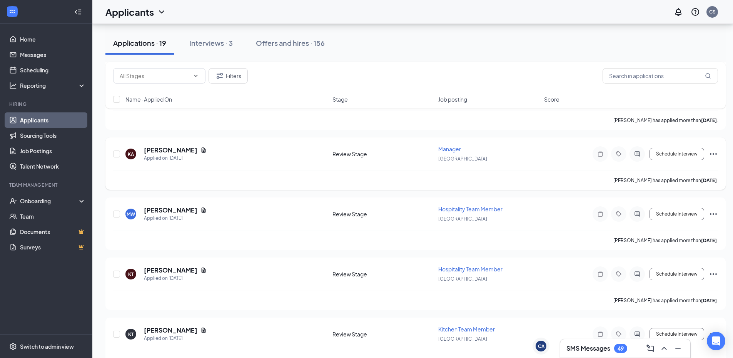
click at [200, 147] on icon "Document" at bounding box center [203, 150] width 6 height 6
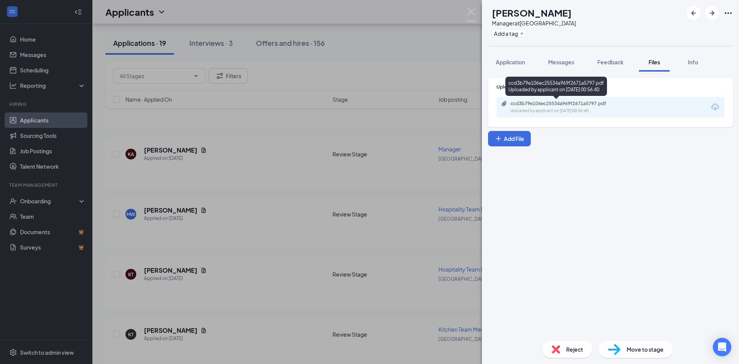
click at [578, 105] on div "ccd3b79e106ec25534a969f2671a5797.pdf" at bounding box center [564, 103] width 108 height 6
click at [245, 241] on div "KA [PERSON_NAME] Manager at [GEOGRAPHIC_DATA] Add a tag Application Messages Fe…" at bounding box center [369, 182] width 739 height 364
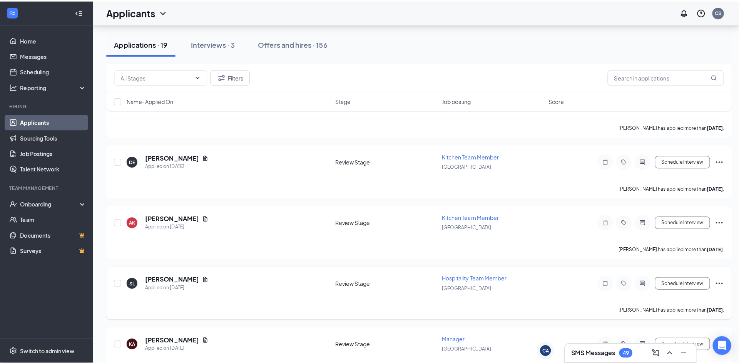
scroll to position [179, 0]
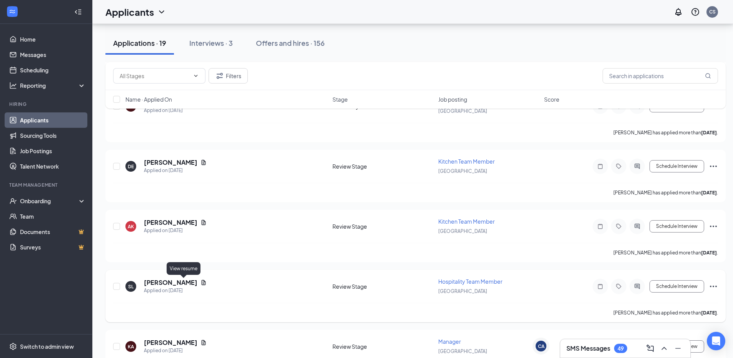
click at [202, 281] on icon "Document" at bounding box center [204, 282] width 4 height 5
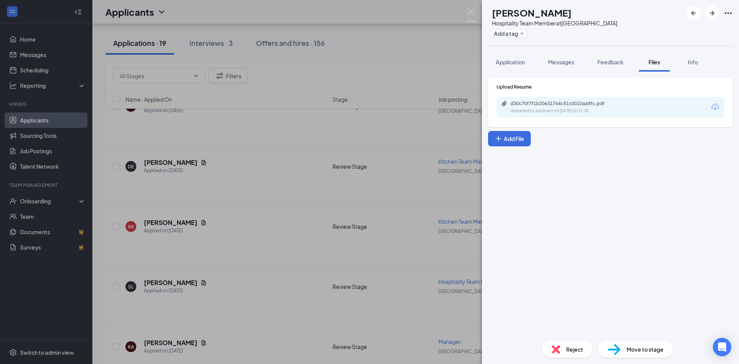
click at [544, 102] on div "d30c70f7f1b20e31764c51c0010aa8fc.pdf" at bounding box center [564, 103] width 108 height 6
click at [249, 223] on div "SL [PERSON_NAME] Hospitality Team Member at [GEOGRAPHIC_DATA] Add a tag Applica…" at bounding box center [369, 182] width 739 height 364
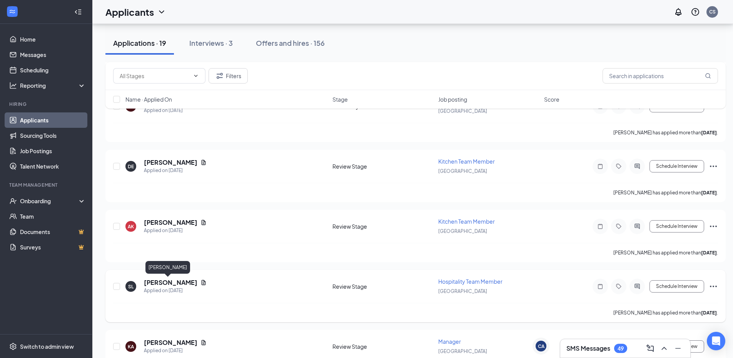
click at [166, 281] on h5 "[PERSON_NAME]" at bounding box center [170, 282] width 53 height 8
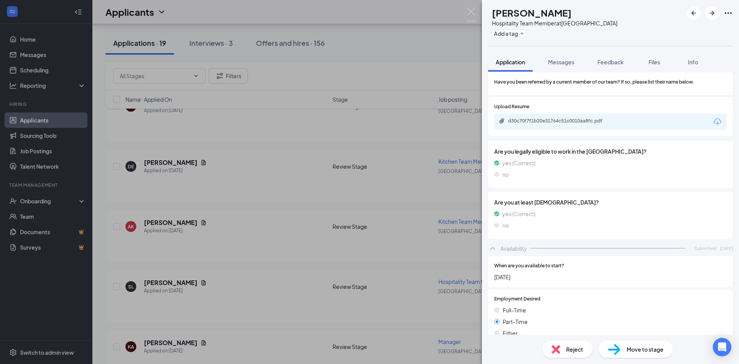
scroll to position [673, 0]
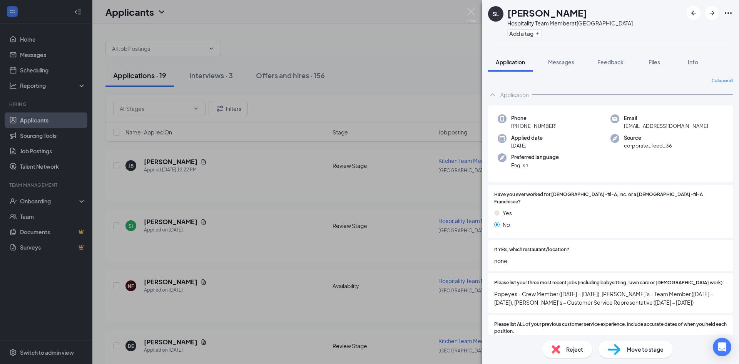
click at [293, 227] on div "SL [PERSON_NAME] Hospitality Team Member at [GEOGRAPHIC_DATA] Add a tag Applica…" at bounding box center [369, 182] width 739 height 364
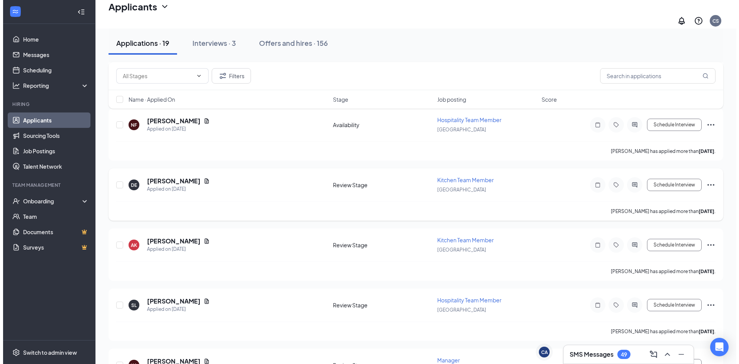
scroll to position [192, 0]
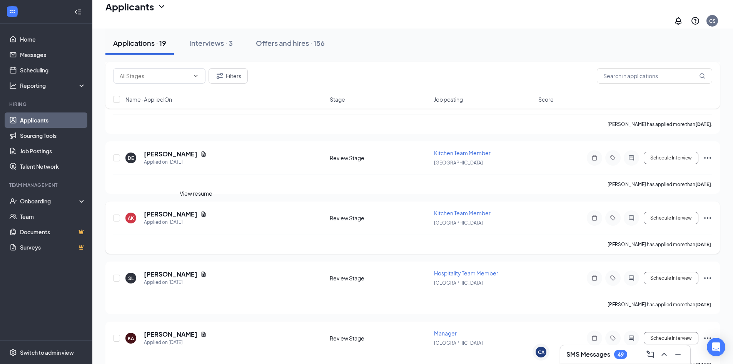
click at [200, 211] on icon "Document" at bounding box center [203, 214] width 6 height 6
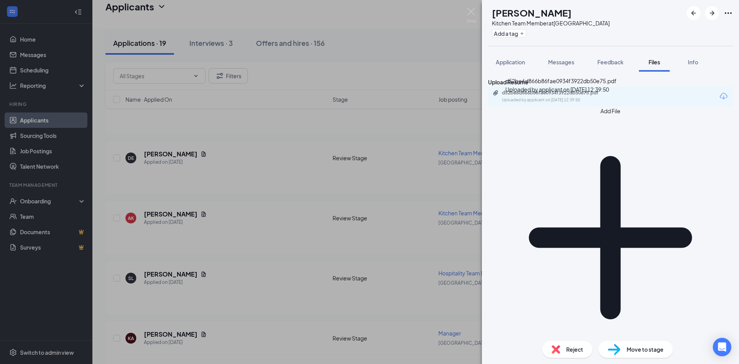
click at [570, 103] on div "Uploaded by applicant on [DATE] 12:39:50" at bounding box center [559, 100] width 115 height 6
click at [511, 68] on button "Application" at bounding box center [510, 61] width 45 height 19
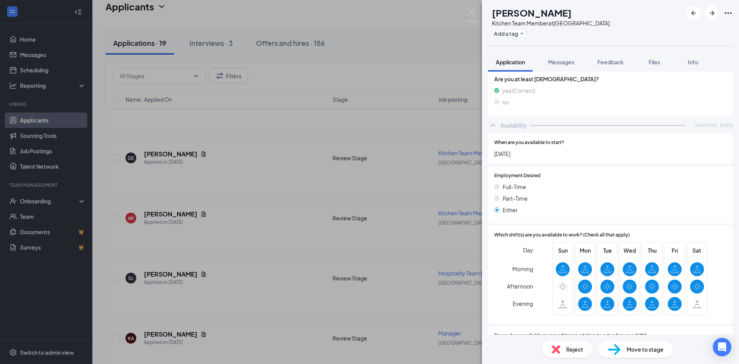
scroll to position [693, 0]
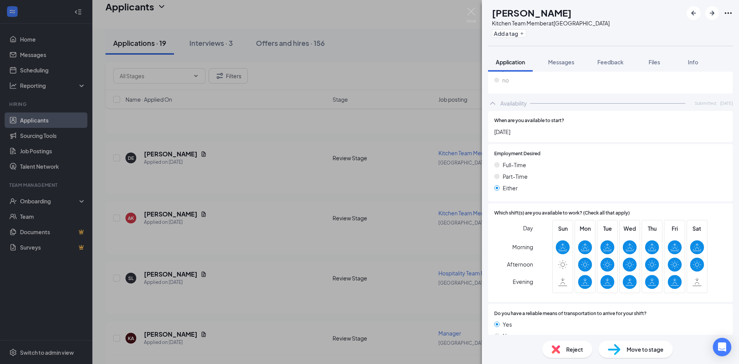
click at [200, 216] on div "AK [PERSON_NAME] Kitchen Team Member at [GEOGRAPHIC_DATA] Add a tag Application…" at bounding box center [369, 182] width 739 height 364
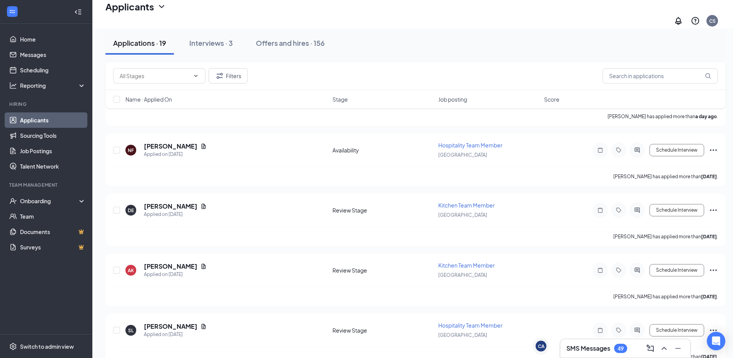
scroll to position [115, 0]
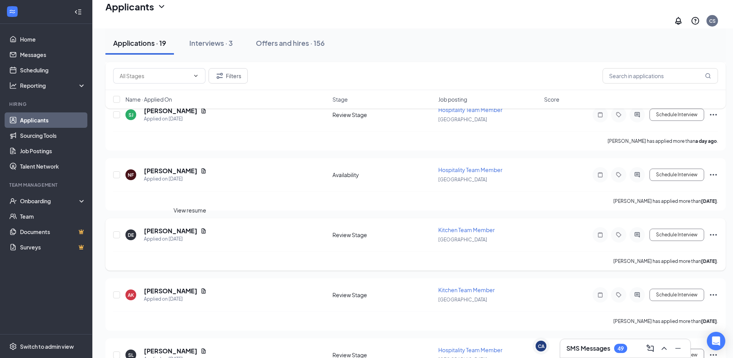
click at [202, 229] on icon "Document" at bounding box center [204, 230] width 4 height 5
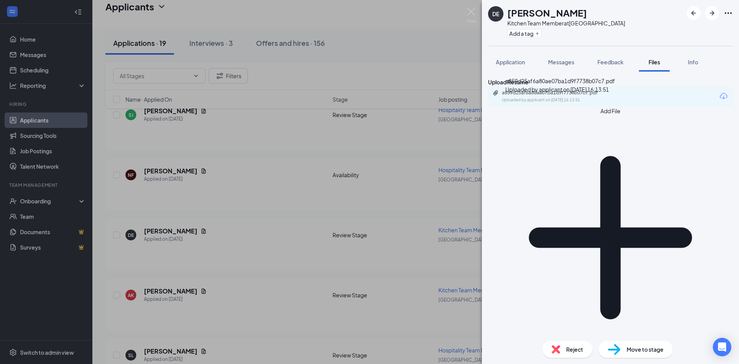
click at [530, 103] on div "Uploaded by applicant on [DATE] 16:13:51" at bounding box center [559, 100] width 115 height 6
click at [284, 107] on div "DE David Estrella Kitchen Team Member at Mountain Island Add a tag Application …" at bounding box center [369, 182] width 739 height 364
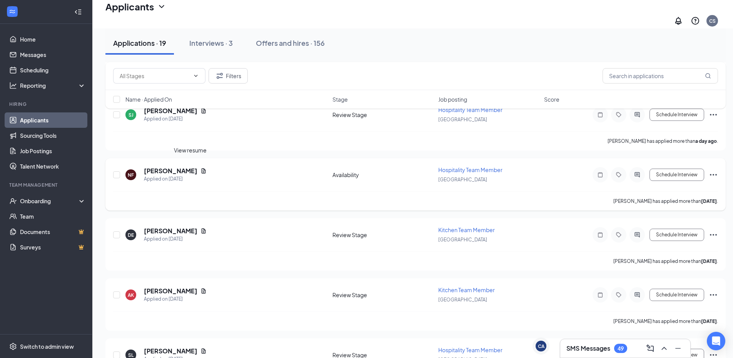
click at [200, 168] on icon "Document" at bounding box center [203, 171] width 6 height 6
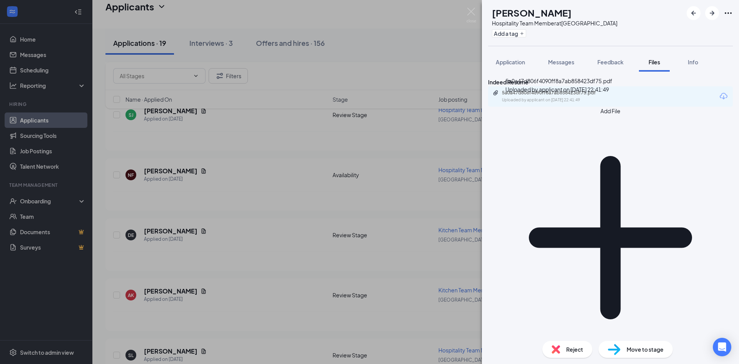
click at [574, 103] on div "5a0a47d806f4090ff8a7ab858423df75.pdf Uploaded by applicant on [DATE] 22:41:49" at bounding box center [555, 96] width 125 height 13
click at [267, 161] on div "NF [PERSON_NAME] Hospitality Team Member at [GEOGRAPHIC_DATA] Add a tag Applica…" at bounding box center [369, 182] width 739 height 364
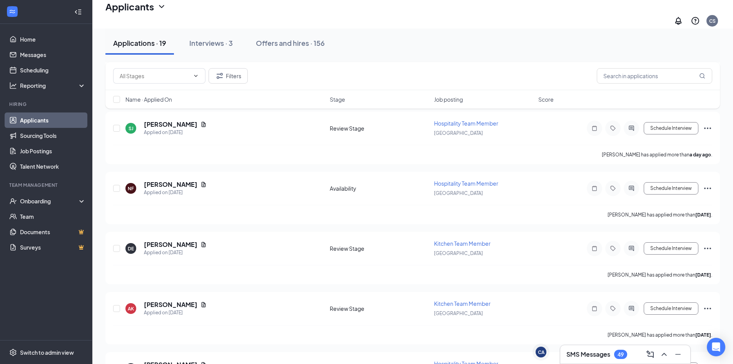
scroll to position [115, 0]
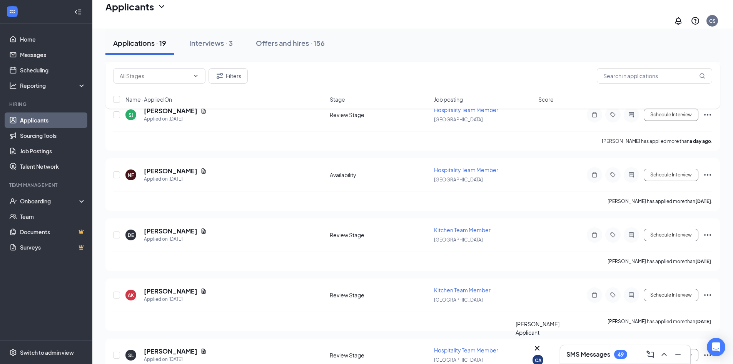
click at [541, 357] on div "CA" at bounding box center [538, 360] width 7 height 7
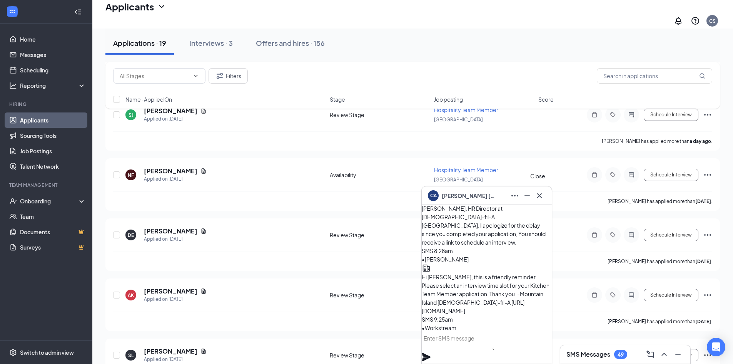
click at [539, 199] on icon "Cross" at bounding box center [539, 195] width 9 height 9
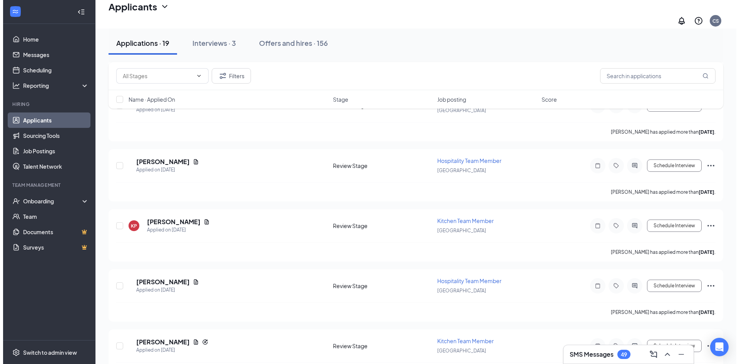
scroll to position [927, 0]
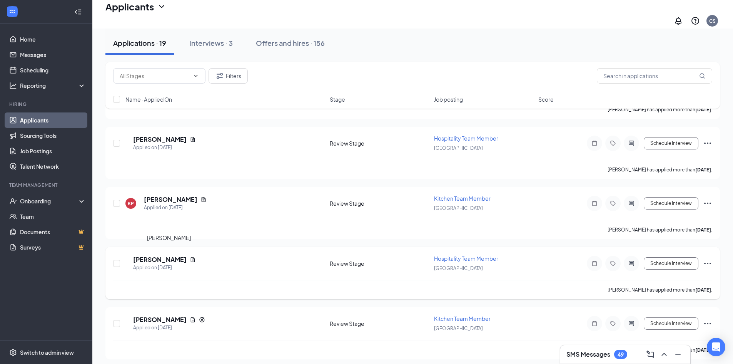
click at [185, 257] on h5 "[PERSON_NAME]" at bounding box center [159, 259] width 53 height 8
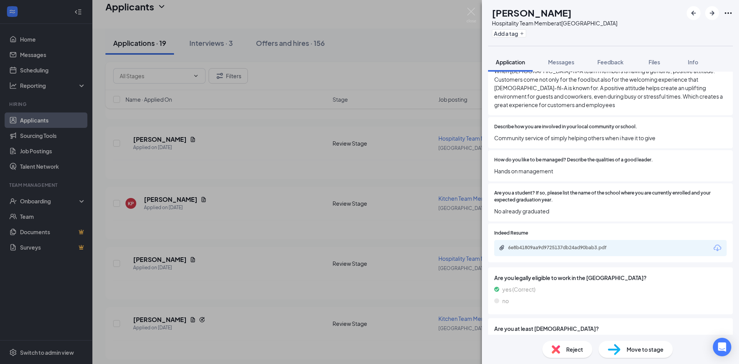
scroll to position [374, 0]
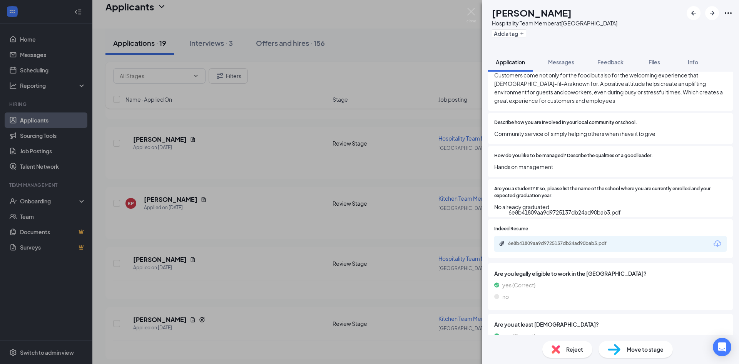
click at [553, 240] on div "6e8b41809aa9d9725137db24ad90bab3.pdf" at bounding box center [561, 243] width 125 height 7
click at [322, 176] on div "LB [PERSON_NAME] Hospitality Team Member at [GEOGRAPHIC_DATA] Add a tag Applica…" at bounding box center [369, 182] width 739 height 364
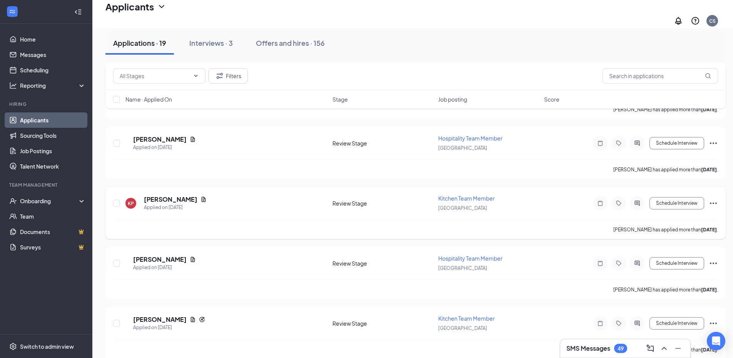
click at [193, 198] on div "[PERSON_NAME]" at bounding box center [175, 199] width 63 height 8
click at [202, 197] on icon "Document" at bounding box center [204, 199] width 4 height 5
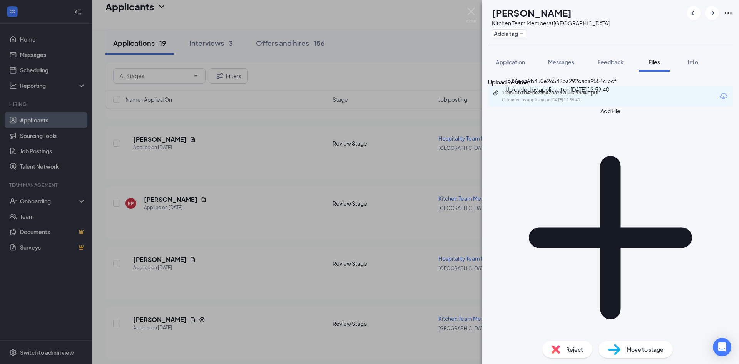
click at [531, 96] on div "1186ecb9b450e26542ba292caca9584c.pdf" at bounding box center [556, 93] width 108 height 6
click at [515, 60] on span "Application" at bounding box center [510, 61] width 29 height 7
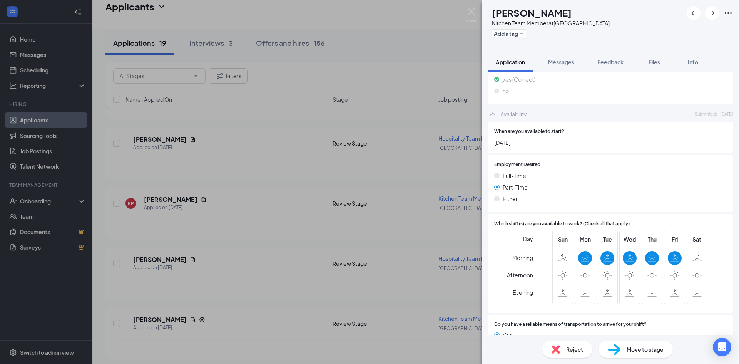
scroll to position [643, 0]
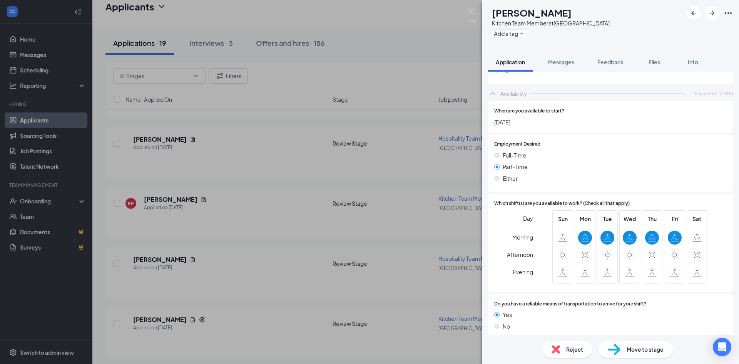
click at [199, 215] on div "KP [PERSON_NAME] Kitchen Team Member at [GEOGRAPHIC_DATA] Add a tag Application…" at bounding box center [369, 182] width 739 height 364
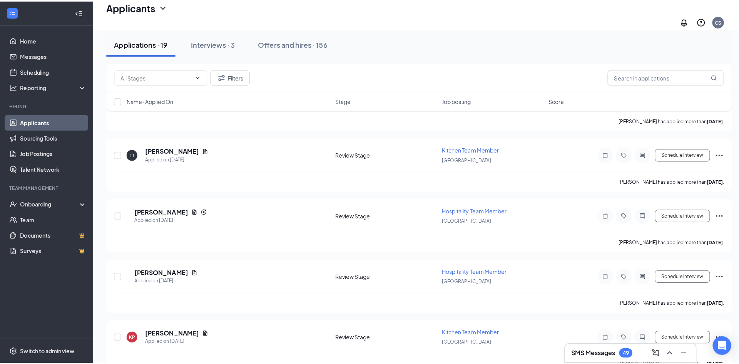
scroll to position [774, 0]
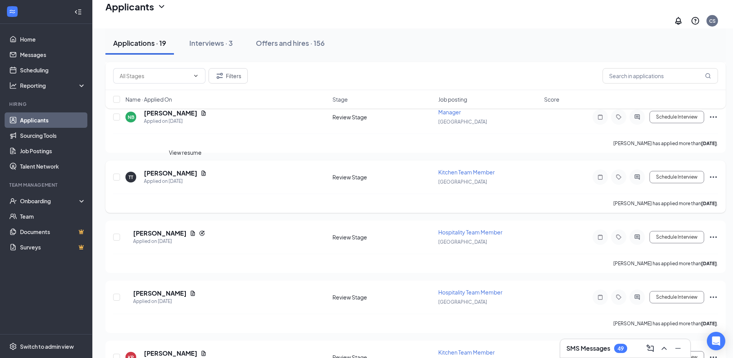
click at [202, 170] on icon "Document" at bounding box center [204, 172] width 4 height 5
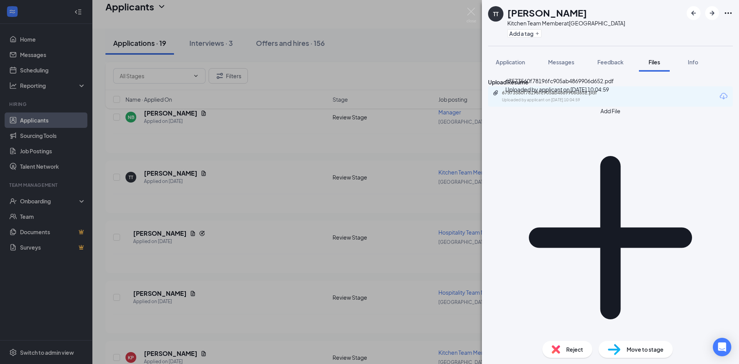
click at [559, 103] on div "Uploaded by applicant on [DATE] 10:04:59" at bounding box center [559, 100] width 115 height 6
click at [508, 60] on span "Application" at bounding box center [510, 61] width 29 height 7
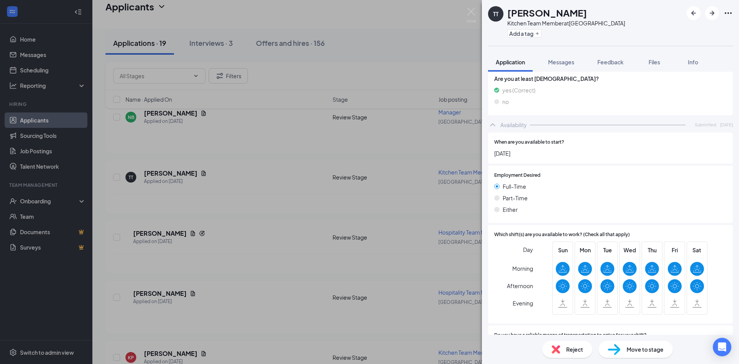
scroll to position [592, 0]
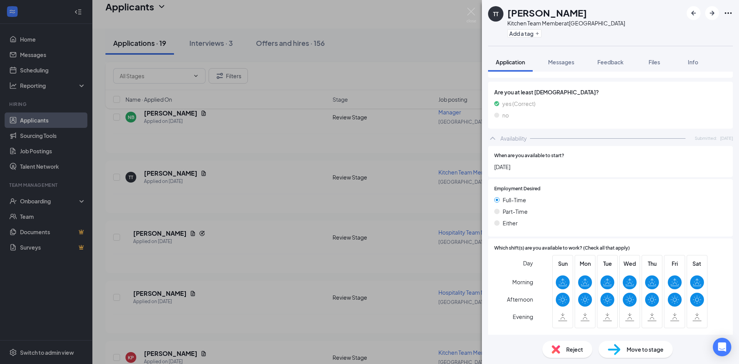
click at [363, 236] on div "TT [PERSON_NAME] Kitchen Team Member at [GEOGRAPHIC_DATA] Add a tag Application…" at bounding box center [369, 182] width 739 height 364
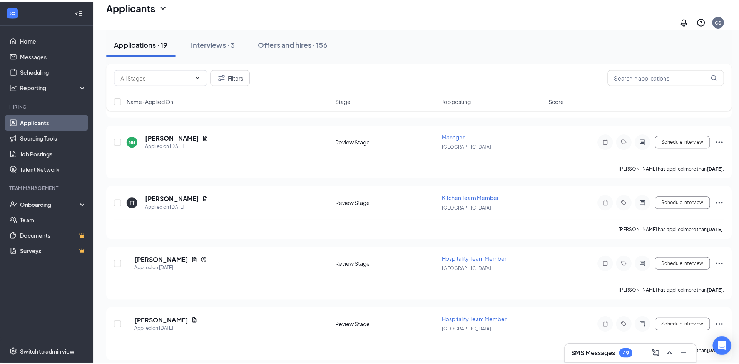
scroll to position [658, 0]
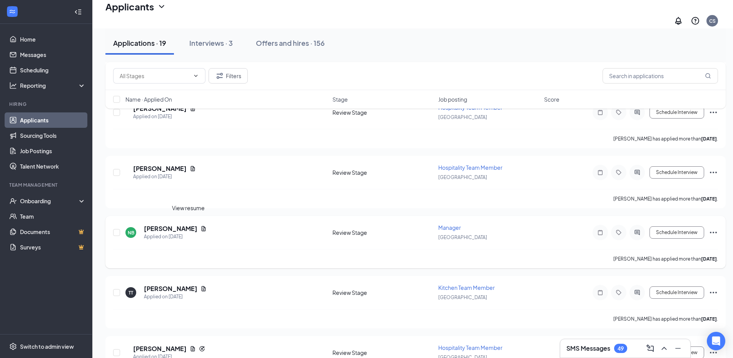
click at [192, 224] on div "NB Niyona Bouie Applied on Sep 11" at bounding box center [226, 232] width 202 height 16
click at [200, 226] on icon "Document" at bounding box center [203, 229] width 6 height 6
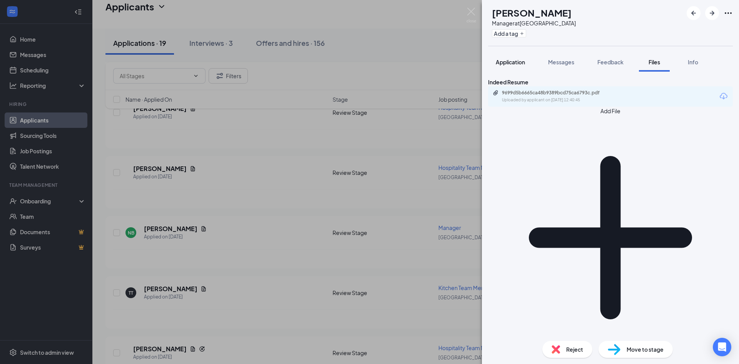
click at [515, 60] on span "Application" at bounding box center [510, 61] width 29 height 7
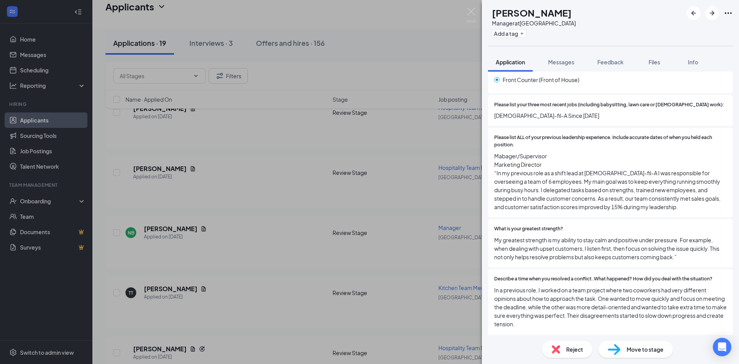
scroll to position [231, 0]
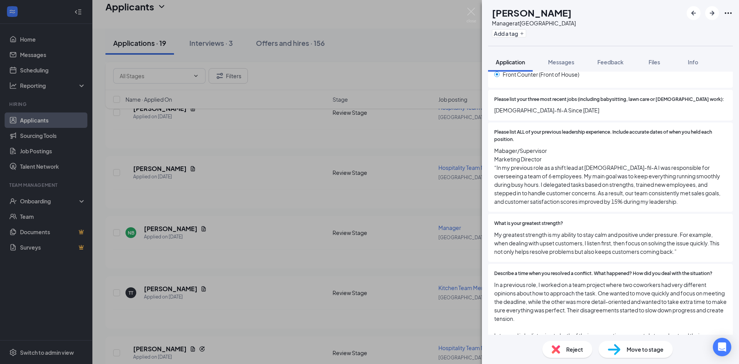
click at [619, 199] on div "Please list ALL of your previous leadership experience. Include accurate dates …" at bounding box center [610, 166] width 245 height 89
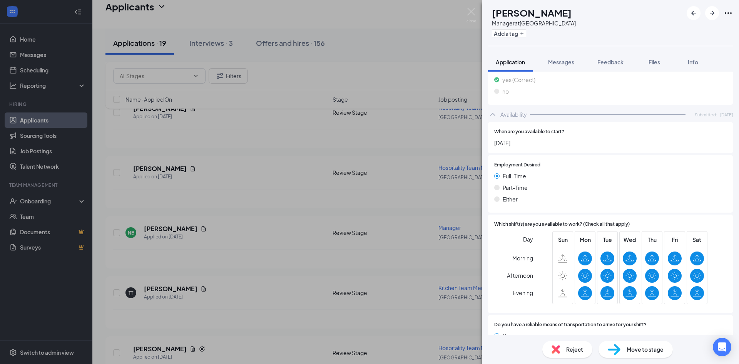
scroll to position [798, 0]
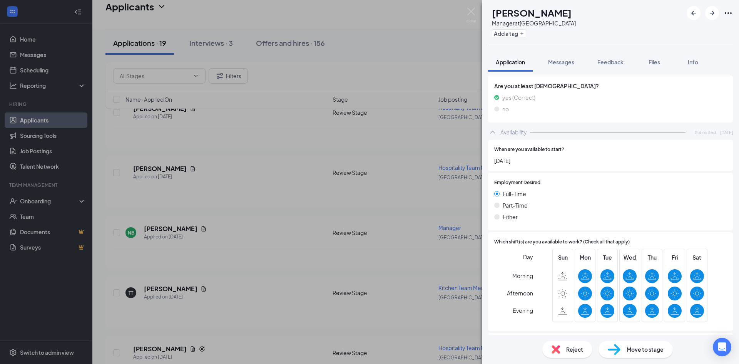
click at [202, 188] on div "NB [PERSON_NAME] Manager at [GEOGRAPHIC_DATA] Add a tag Application Messages Fe…" at bounding box center [369, 182] width 739 height 364
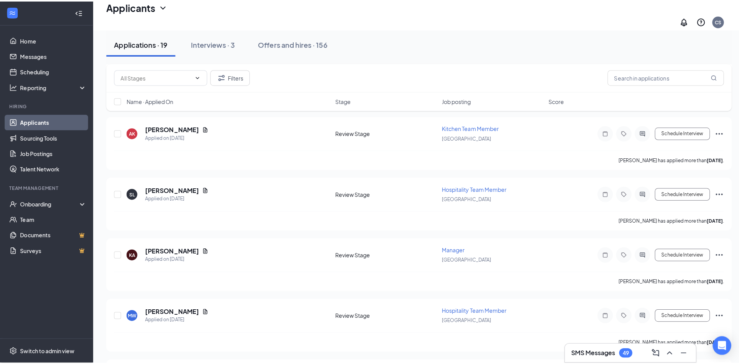
scroll to position [273, 0]
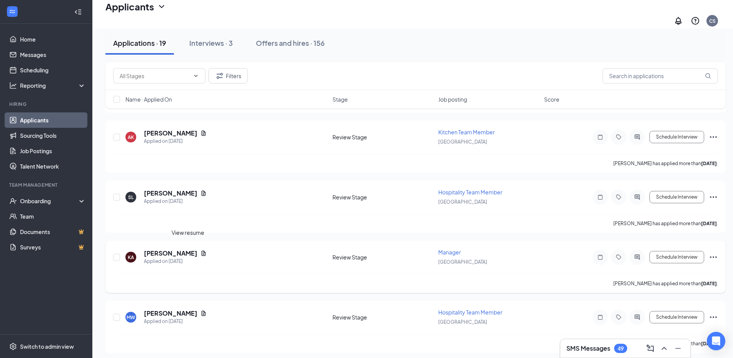
click at [202, 251] on icon "Document" at bounding box center [204, 253] width 4 height 5
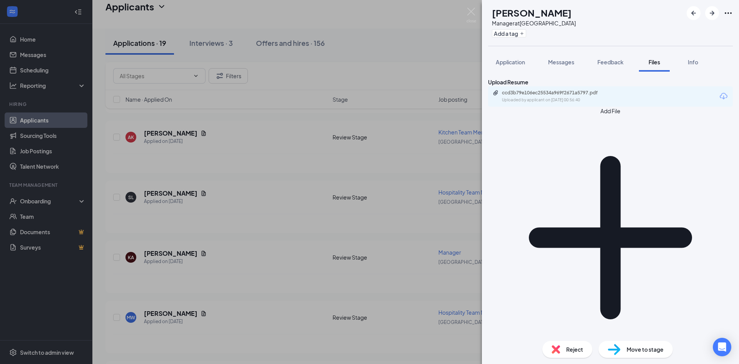
click at [267, 179] on div "KA [PERSON_NAME] Manager at [GEOGRAPHIC_DATA] Add a tag Application Messages Fe…" at bounding box center [369, 182] width 739 height 364
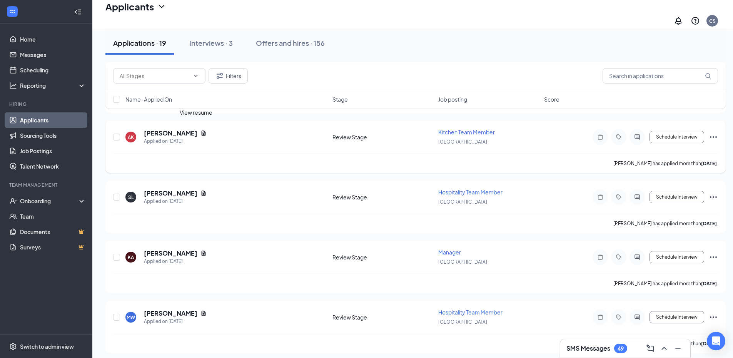
click at [200, 130] on icon "Document" at bounding box center [203, 133] width 6 height 6
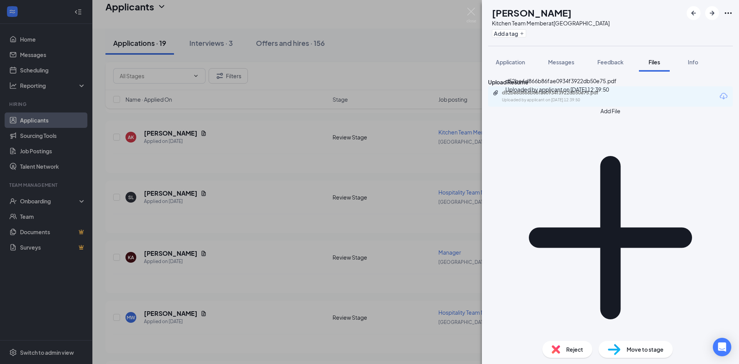
drag, startPoint x: 532, startPoint y: 97, endPoint x: 539, endPoint y: 95, distance: 7.7
click at [533, 97] on div "d52be6d866b86fae0934f3922db50e75.pdf Uploaded by applicant on [DATE] 12:39:50" at bounding box center [560, 87] width 111 height 20
click at [542, 96] on div "d52be6d866b86fae0934f3922db50e75.pdf" at bounding box center [556, 93] width 108 height 6
drag, startPoint x: 284, startPoint y: 220, endPoint x: 234, endPoint y: 208, distance: 51.3
click at [284, 220] on div "AK [PERSON_NAME] Kitchen Team Member at [GEOGRAPHIC_DATA] Add a tag Application…" at bounding box center [369, 182] width 739 height 364
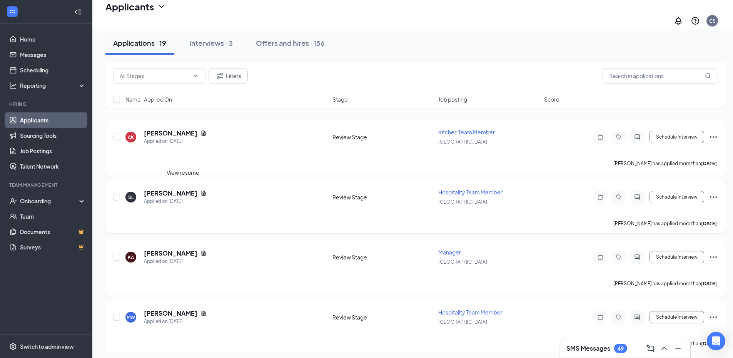
click at [200, 190] on icon "Document" at bounding box center [203, 193] width 6 height 6
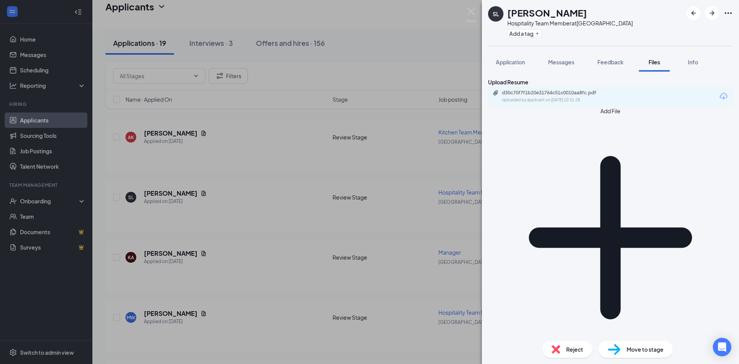
click at [596, 103] on div "Uploaded by applicant on [DATE] 10:31:28" at bounding box center [559, 100] width 115 height 6
click at [523, 56] on button "Application" at bounding box center [510, 61] width 45 height 19
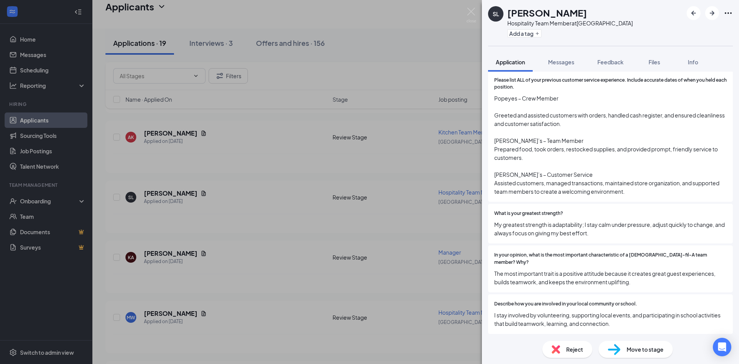
scroll to position [206, 0]
